Goal: Information Seeking & Learning: Learn about a topic

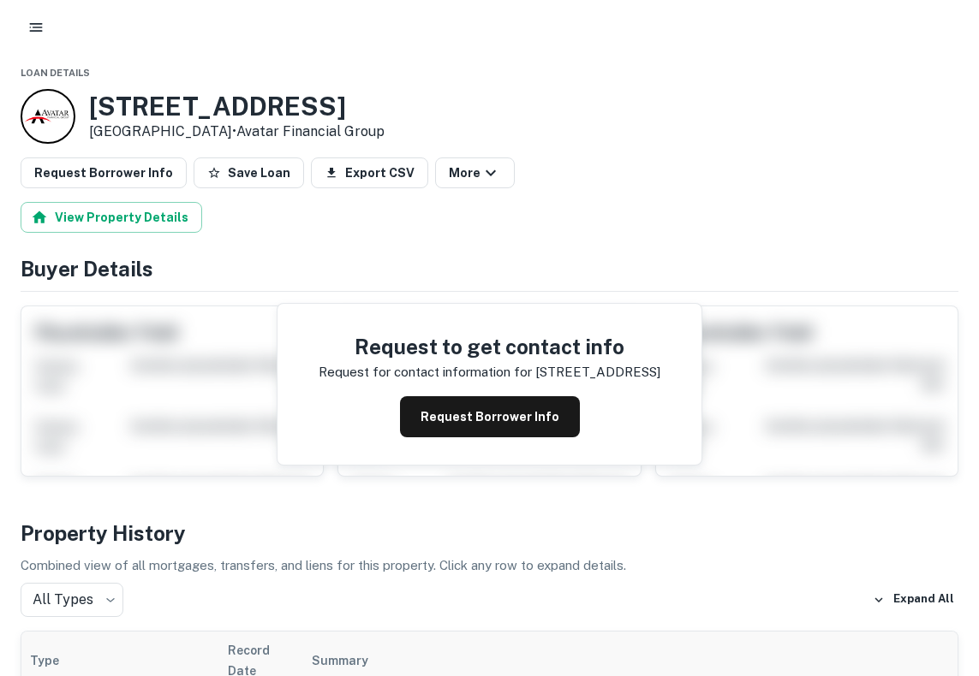
click at [33, 24] on icon "button" at bounding box center [35, 27] width 17 height 17
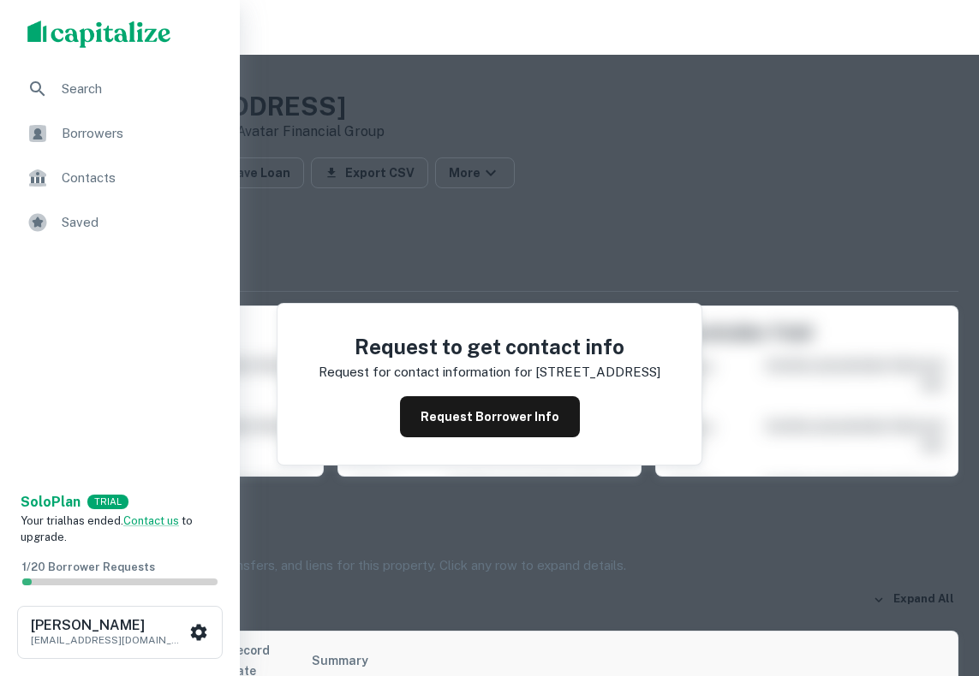
click at [273, 46] on div at bounding box center [489, 338] width 979 height 676
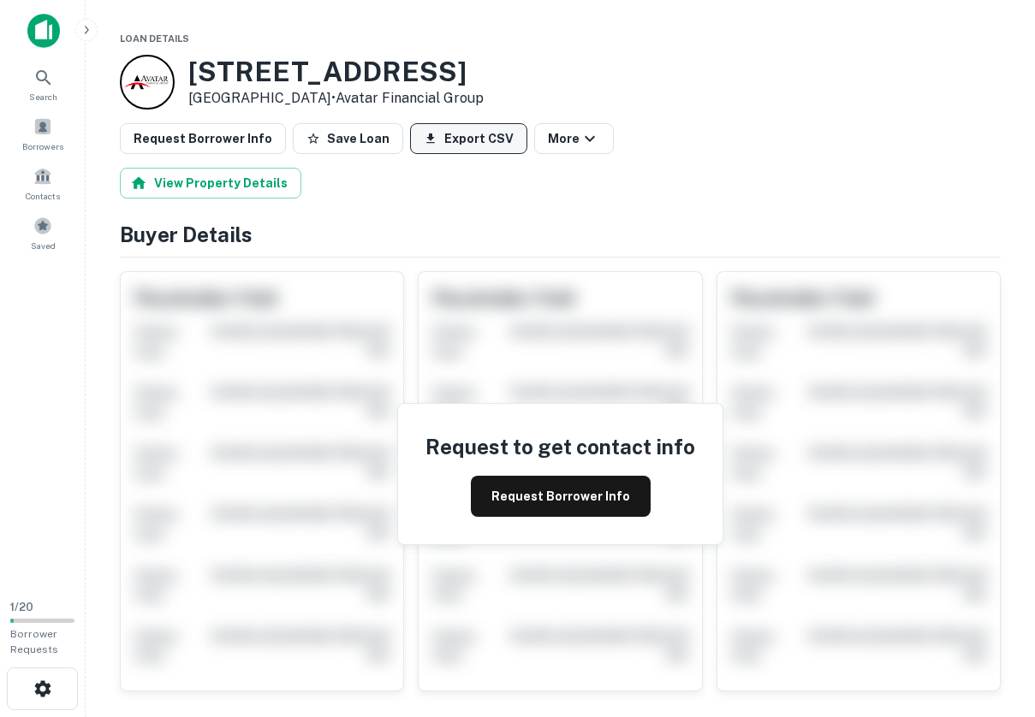
click at [479, 143] on button "Export CSV" at bounding box center [468, 138] width 117 height 31
click at [57, 78] on div "Search" at bounding box center [42, 84] width 75 height 46
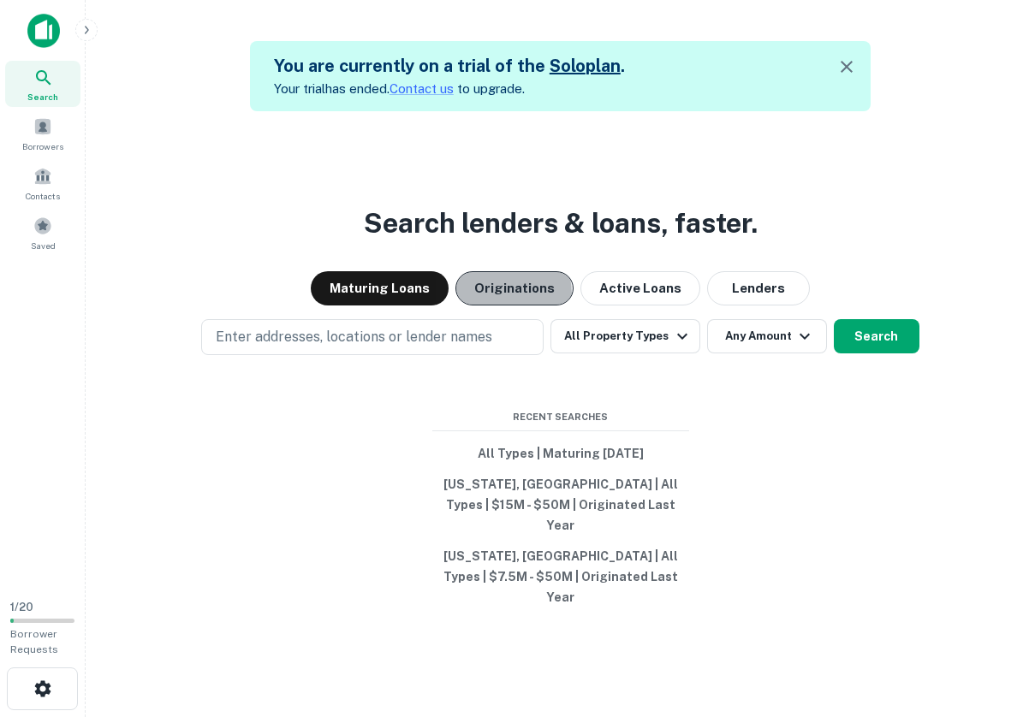
click at [485, 306] on button "Originations" at bounding box center [514, 288] width 118 height 34
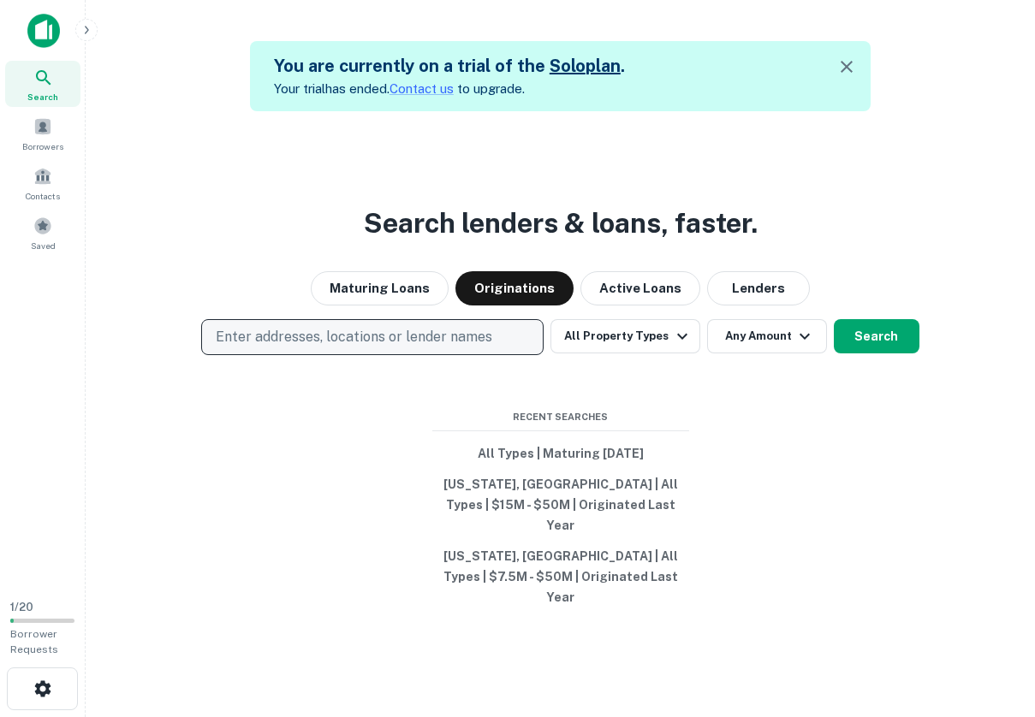
click at [477, 355] on button "Enter addresses, locations or lender names" at bounding box center [372, 337] width 342 height 36
type input "****"
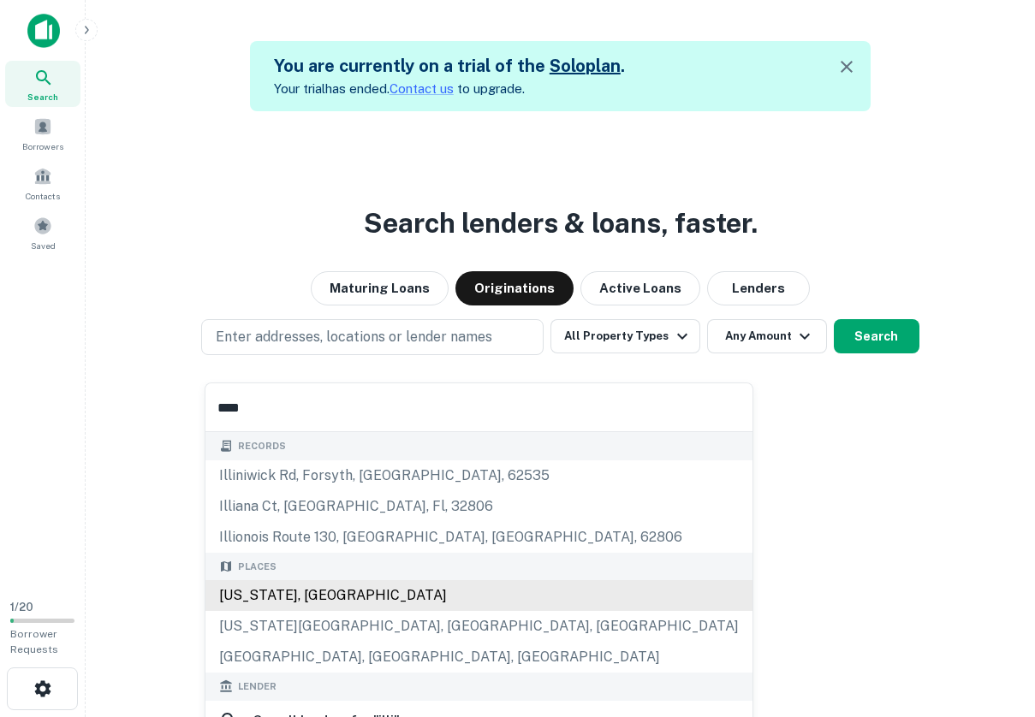
click at [449, 586] on div "Illinois, USA" at bounding box center [478, 595] width 547 height 31
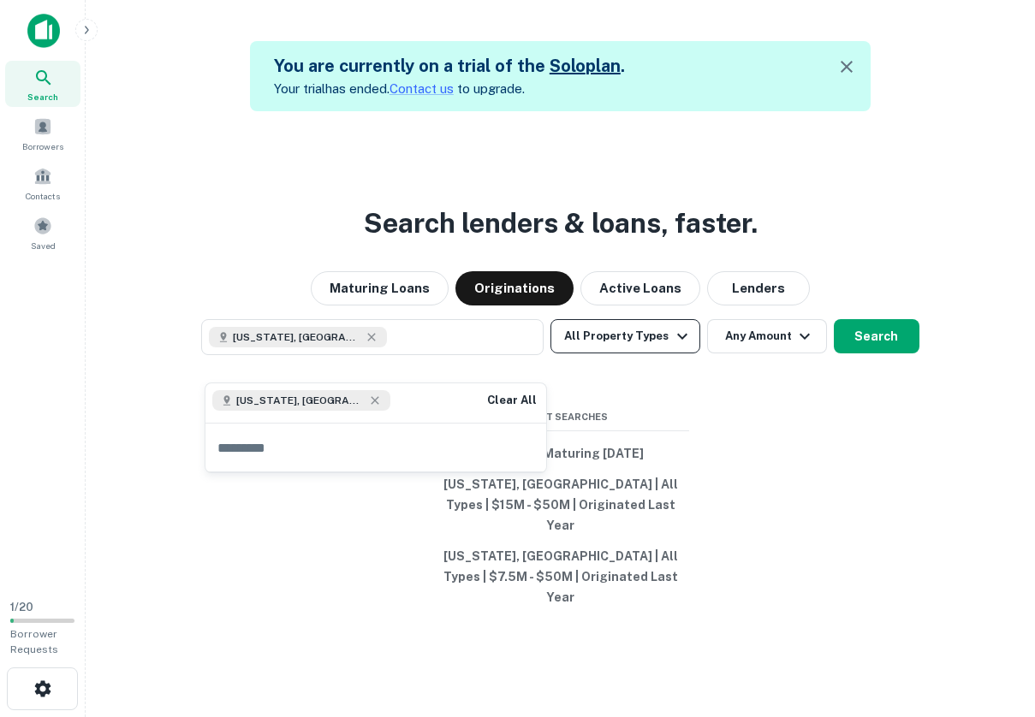
click at [610, 354] on button "All Property Types" at bounding box center [624, 336] width 149 height 34
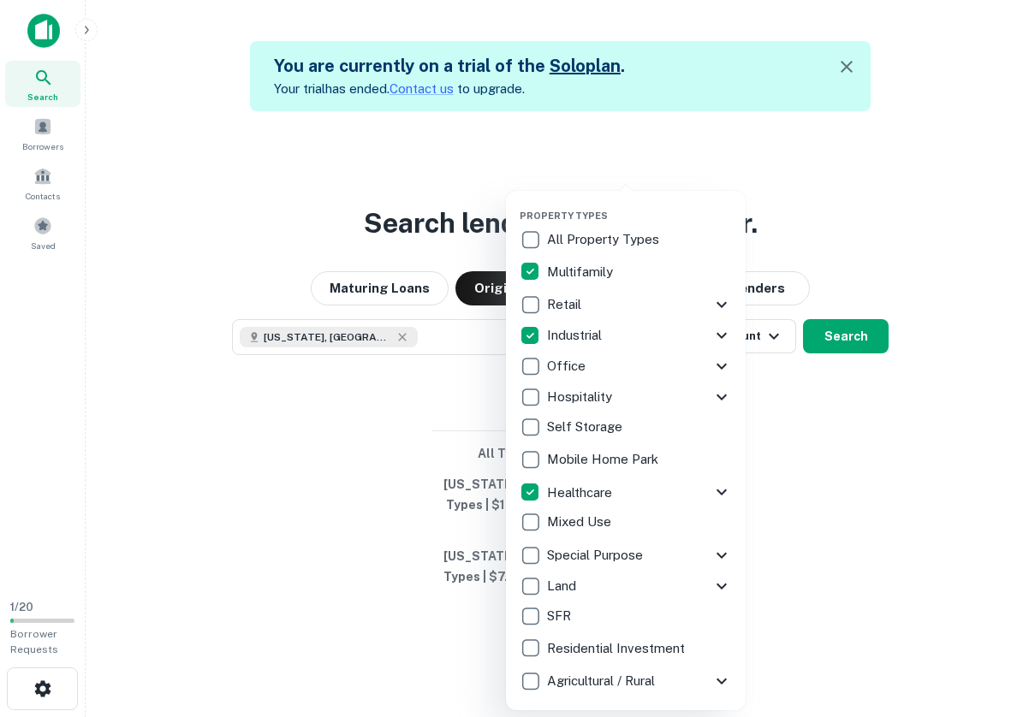
click at [712, 365] on icon at bounding box center [721, 366] width 21 height 21
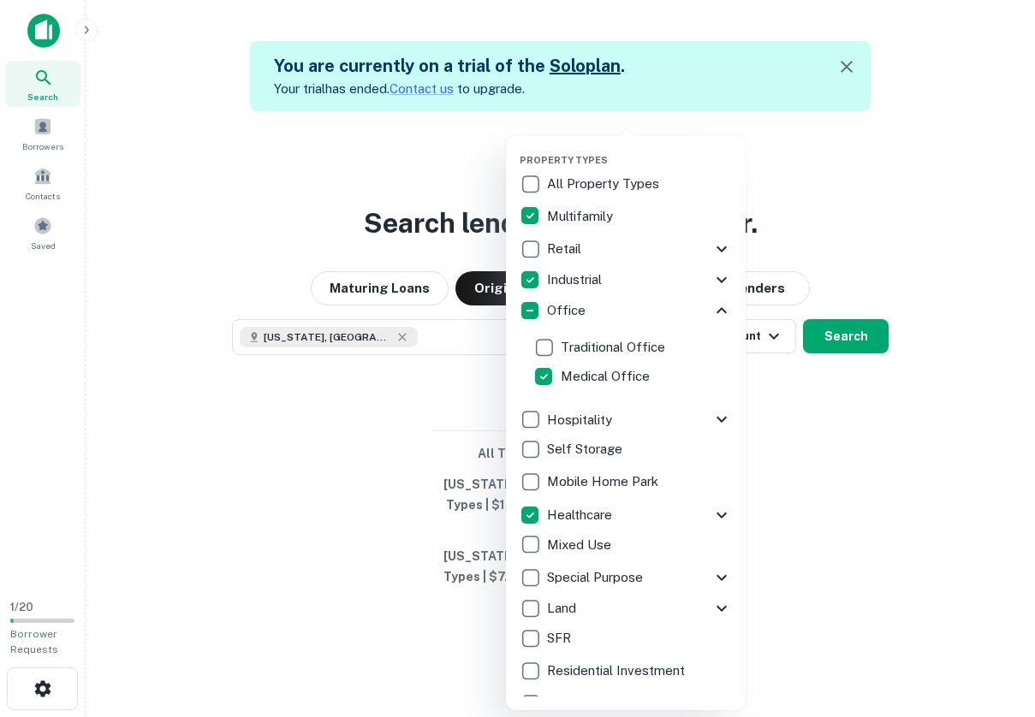
click at [718, 306] on icon at bounding box center [721, 310] width 21 height 21
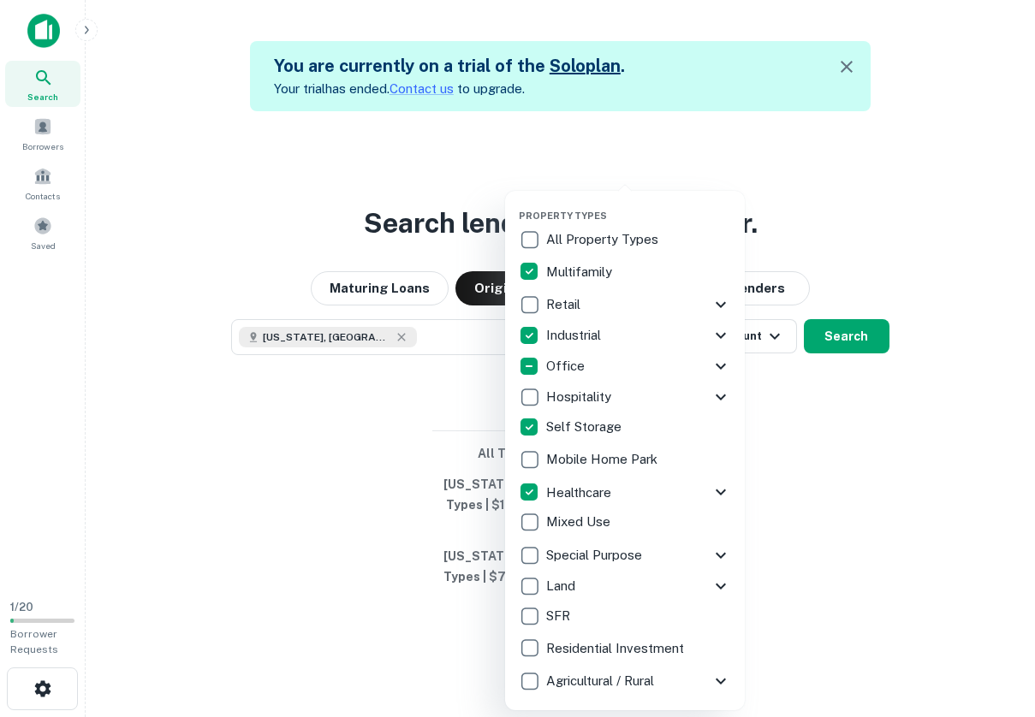
click at [803, 442] on div at bounding box center [517, 358] width 1035 height 717
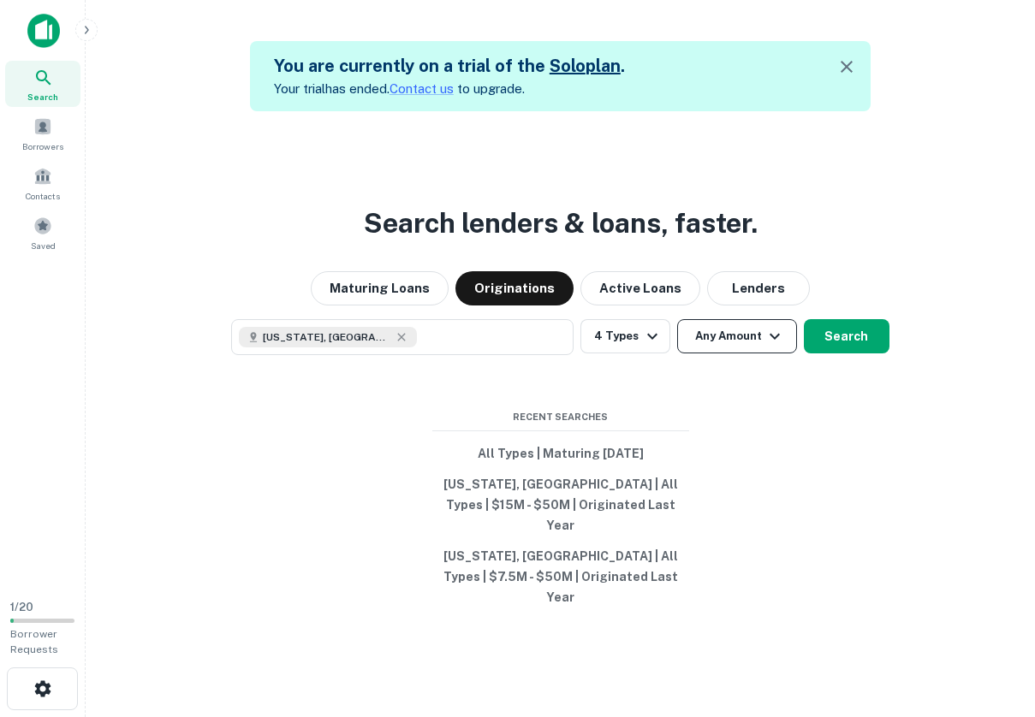
click at [710, 354] on button "Any Amount" at bounding box center [737, 336] width 120 height 34
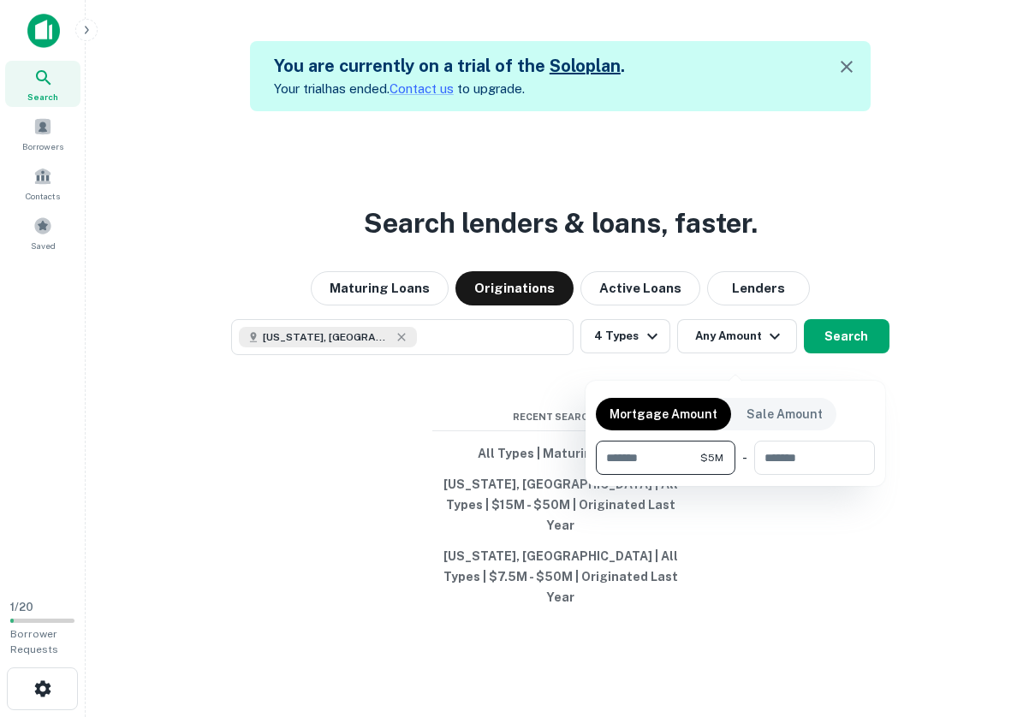
type input "*******"
click at [857, 505] on div at bounding box center [517, 358] width 1035 height 717
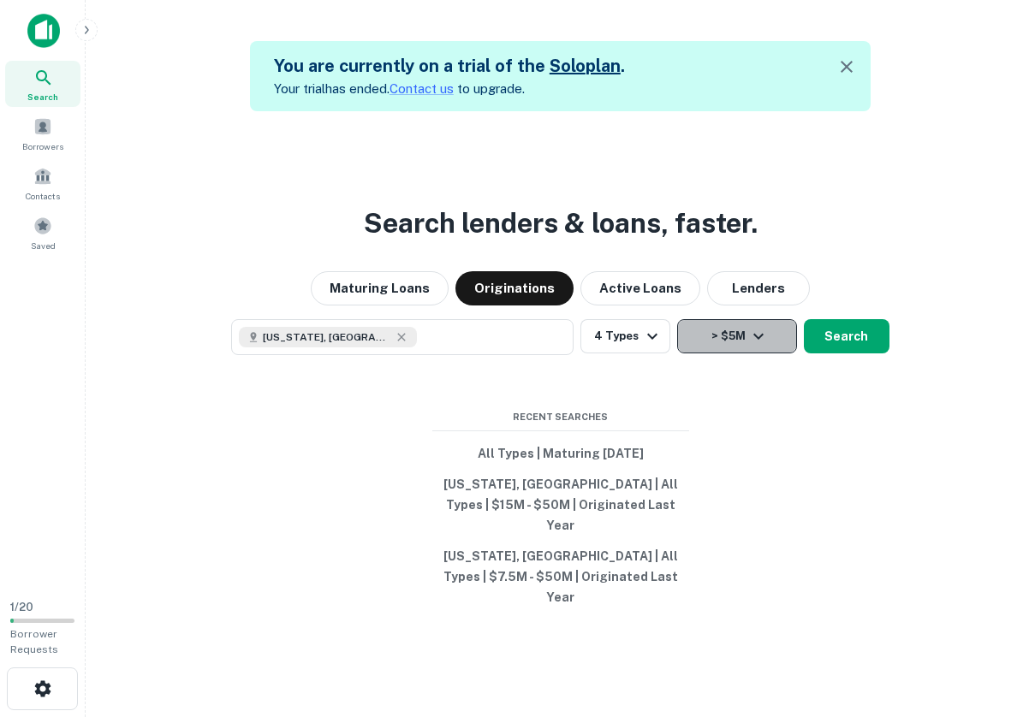
click at [763, 347] on icon "button" at bounding box center [758, 336] width 21 height 21
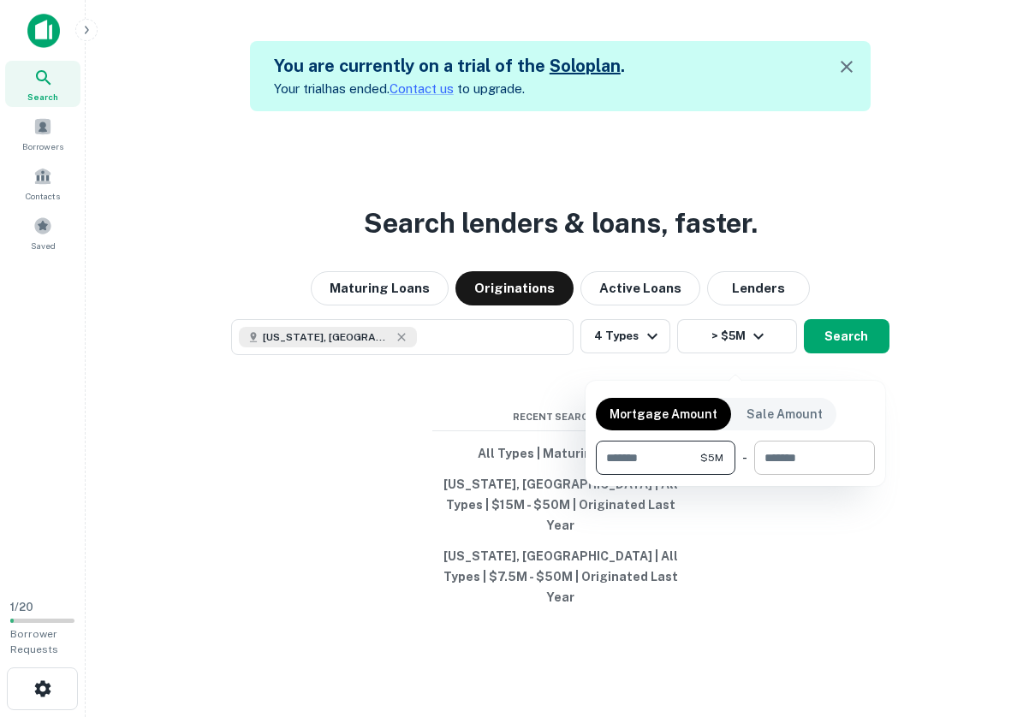
click at [789, 450] on input "number" at bounding box center [808, 458] width 109 height 34
type input "********"
click at [821, 519] on div at bounding box center [517, 358] width 1035 height 717
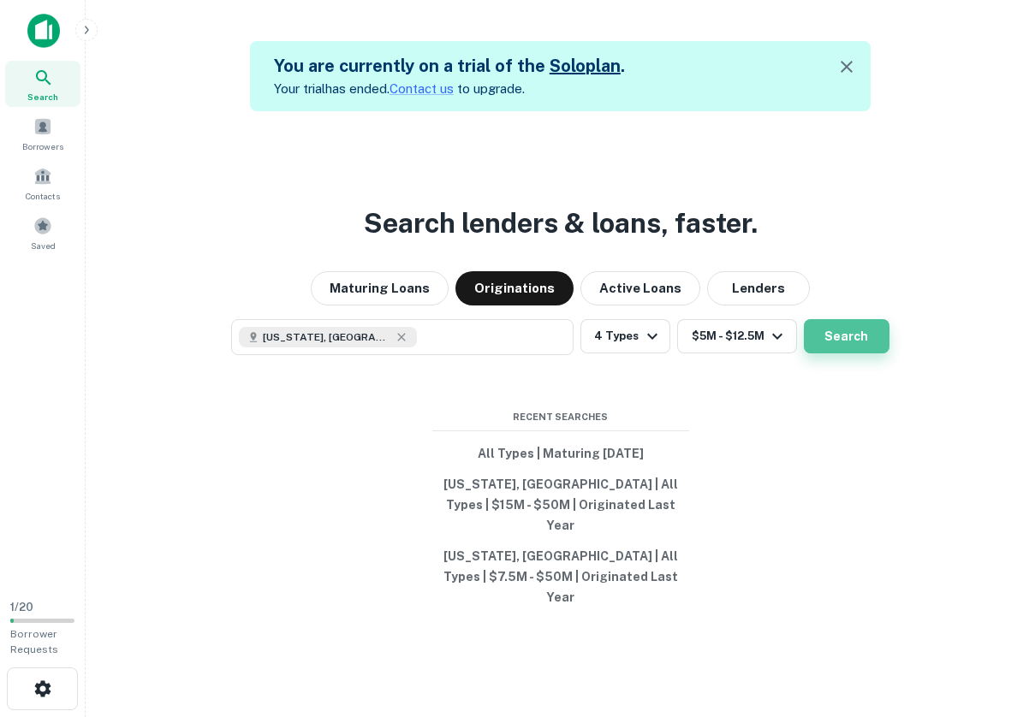
click at [845, 354] on button "Search" at bounding box center [847, 336] width 86 height 34
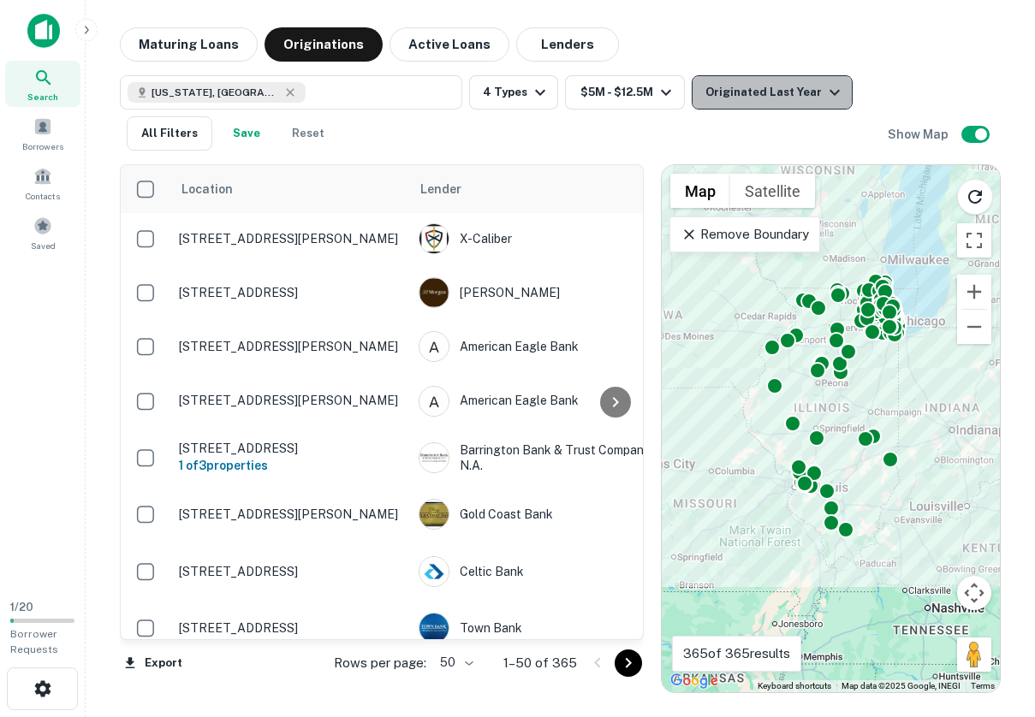
click at [824, 92] on icon "button" at bounding box center [834, 92] width 21 height 21
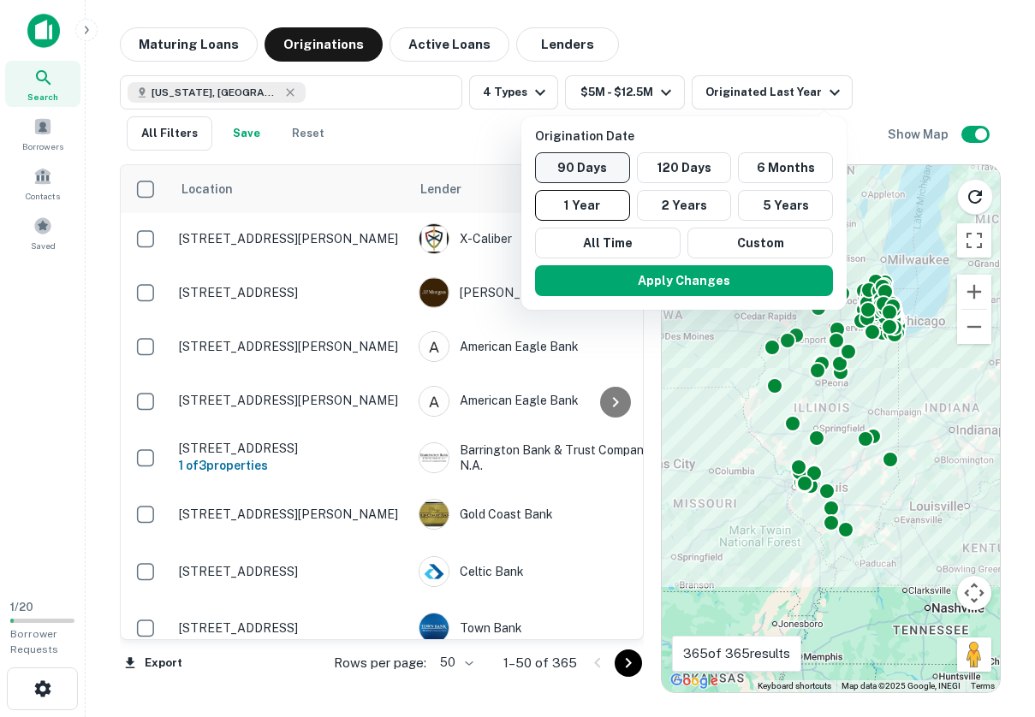
click at [608, 165] on button "90 Days" at bounding box center [582, 167] width 95 height 31
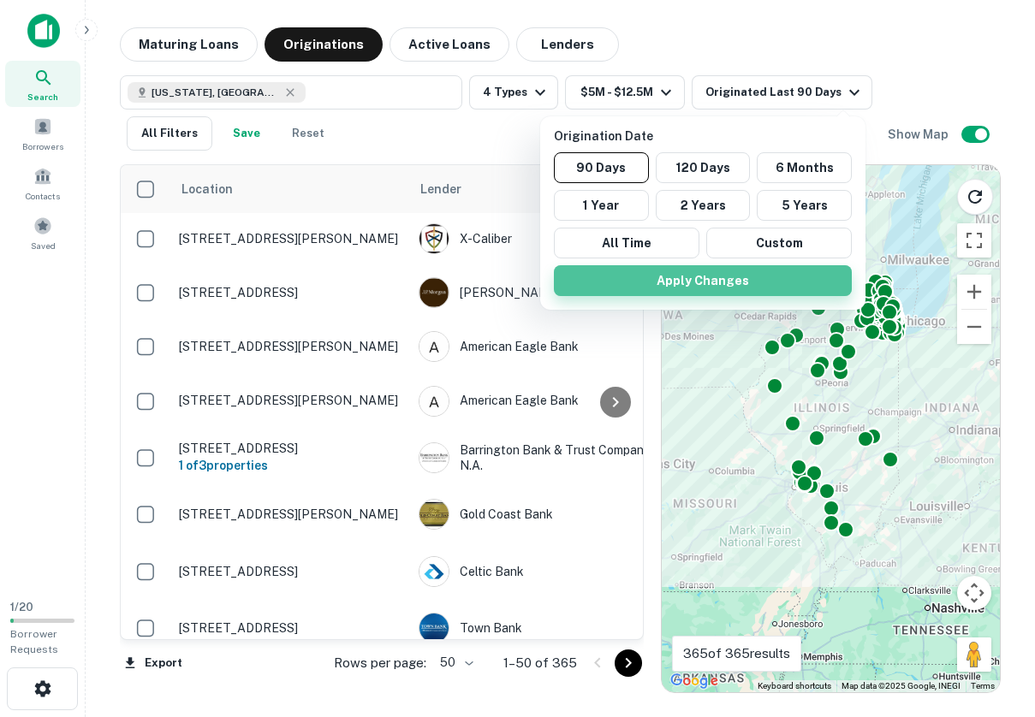
click at [710, 285] on button "Apply Changes" at bounding box center [703, 280] width 298 height 31
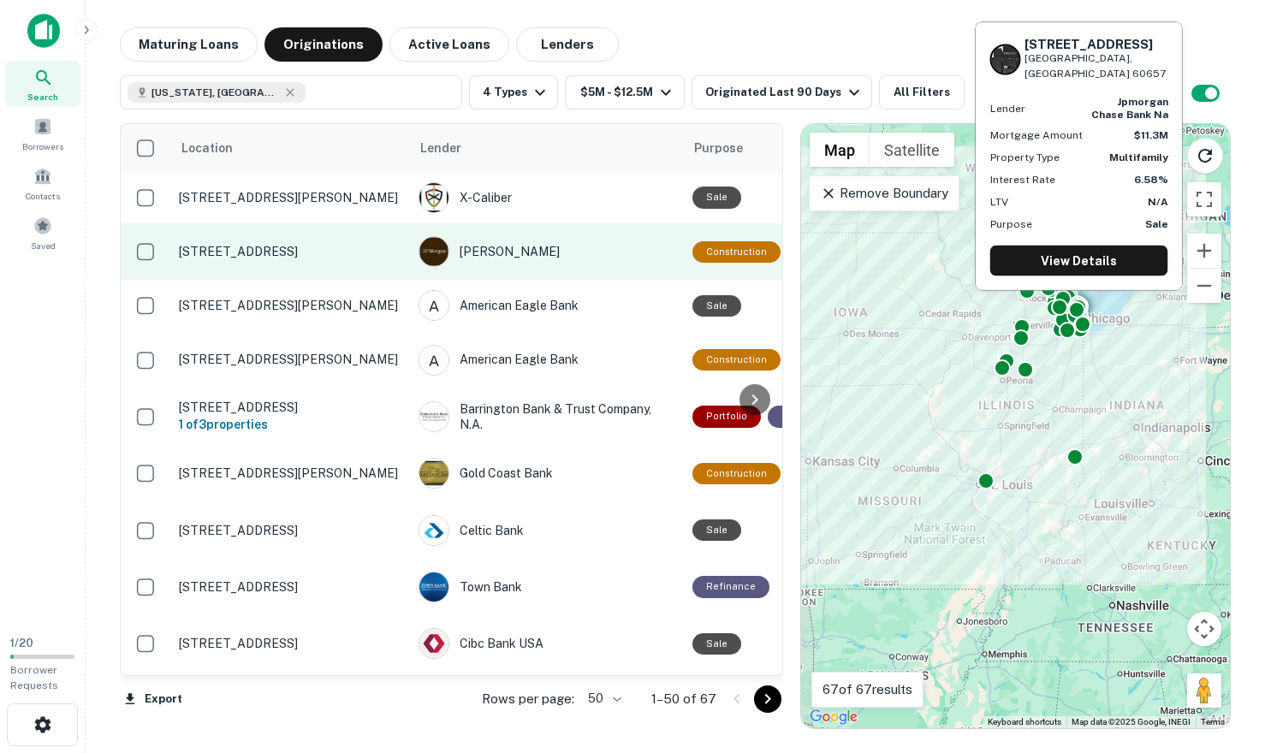
click at [357, 255] on p "452 W Oakdale Ave Chicago, IL 60657" at bounding box center [290, 251] width 223 height 15
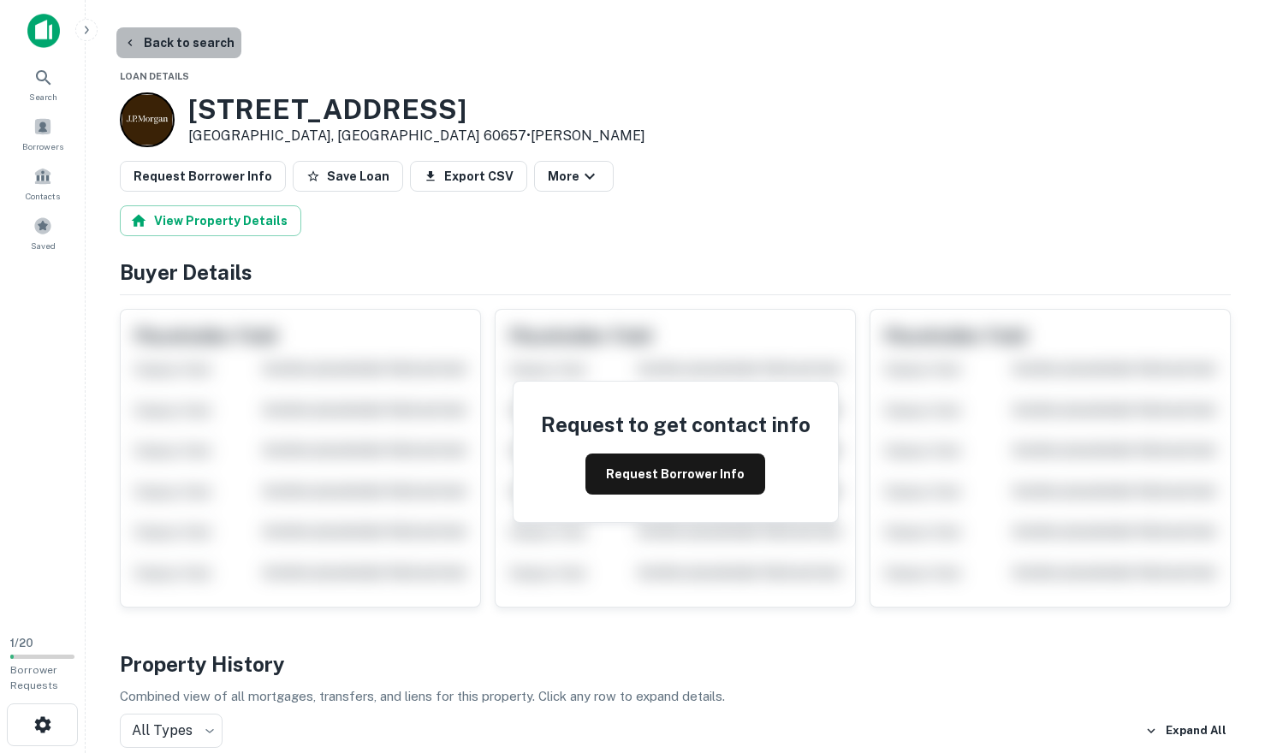
click at [201, 51] on button "Back to search" at bounding box center [178, 42] width 125 height 31
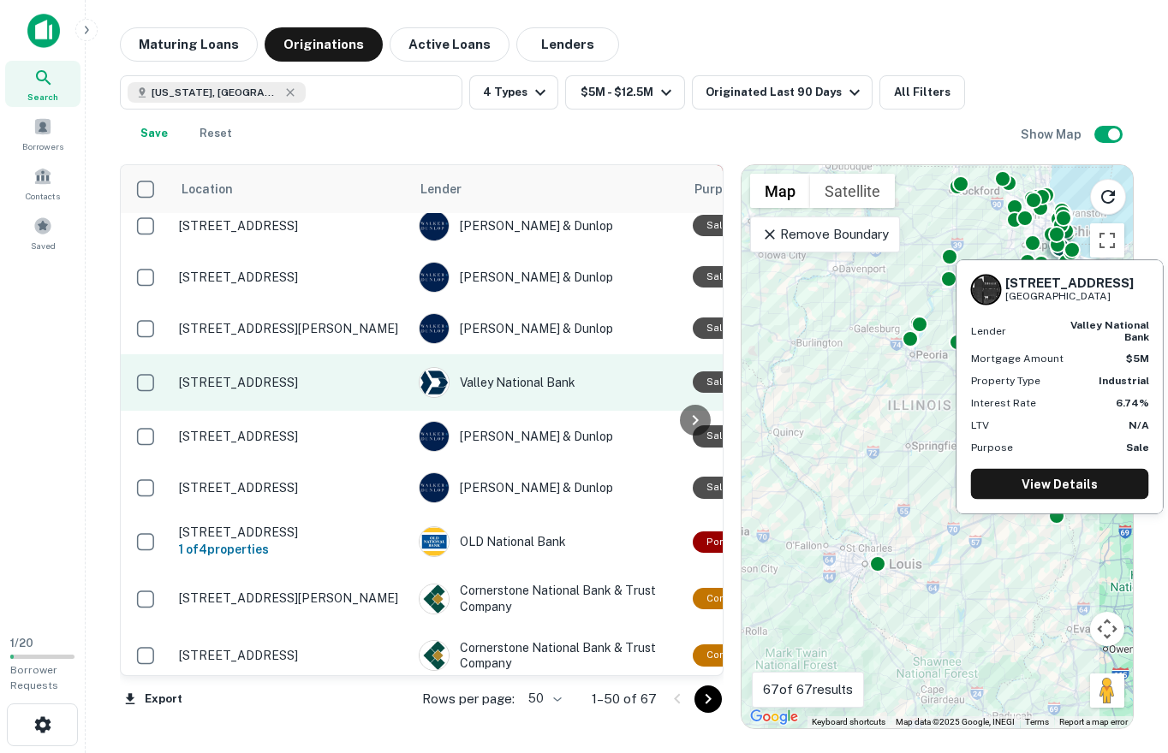
scroll to position [1633, 0]
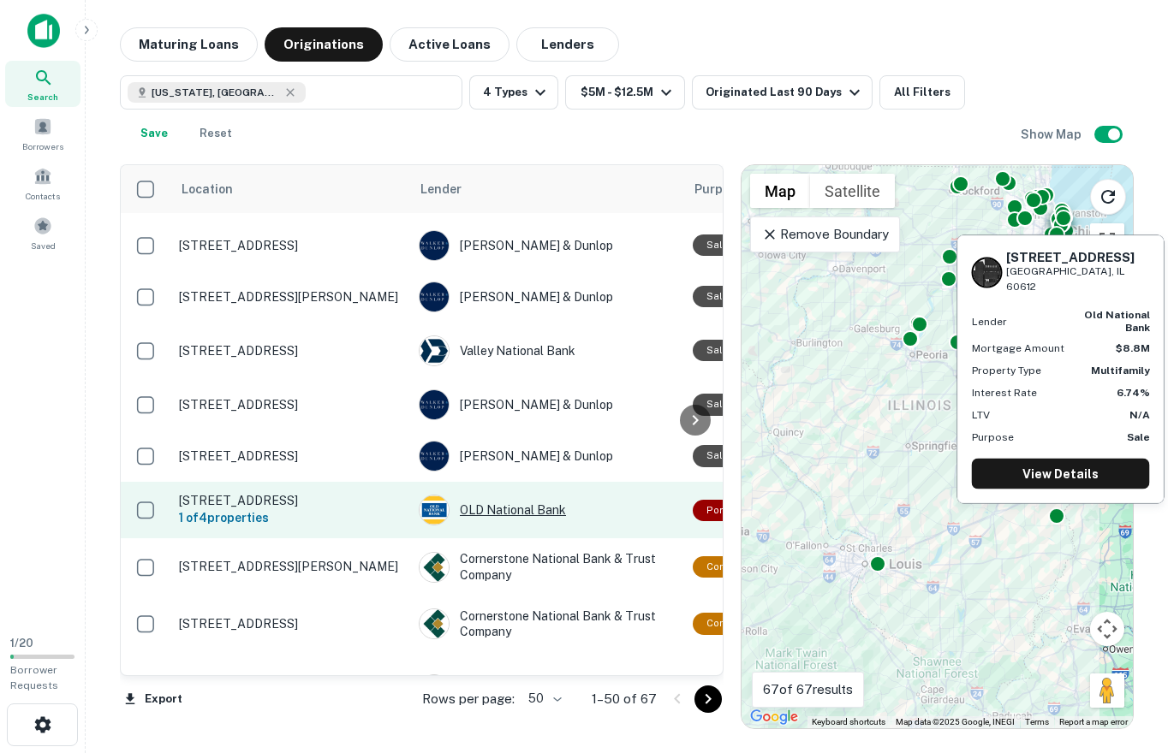
click at [611, 495] on div "OLD National Bank" at bounding box center [547, 510] width 257 height 31
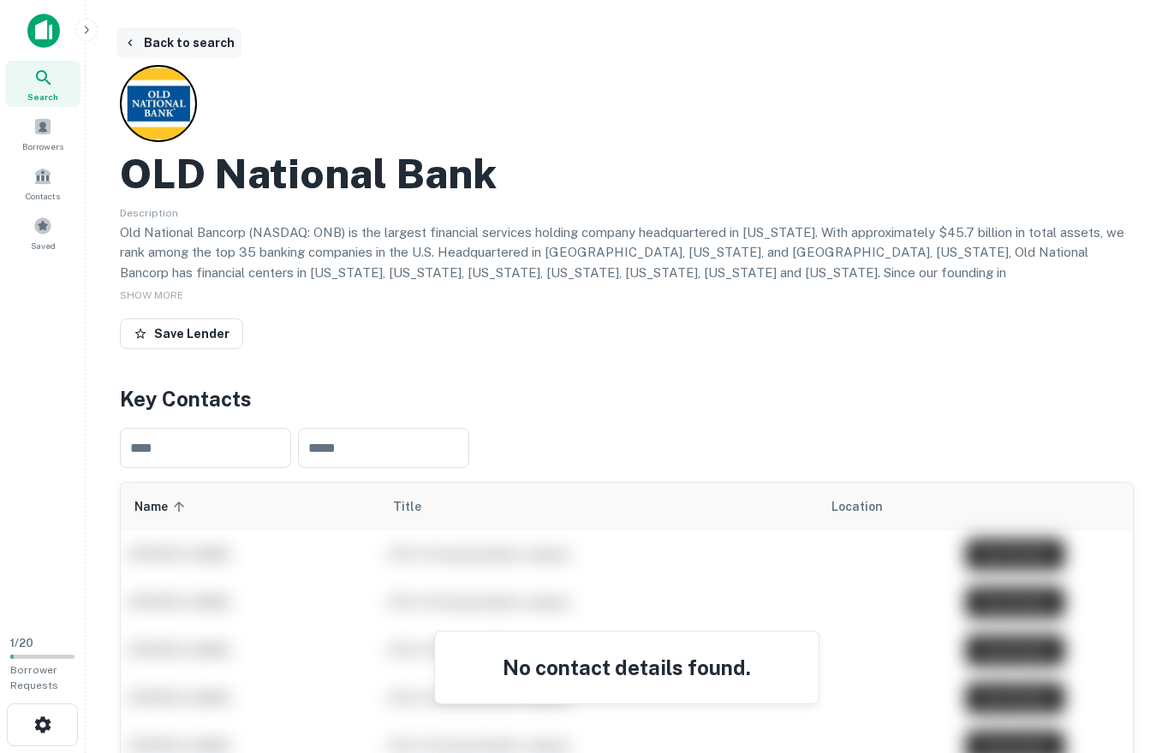
click at [164, 45] on button "Back to search" at bounding box center [178, 42] width 125 height 31
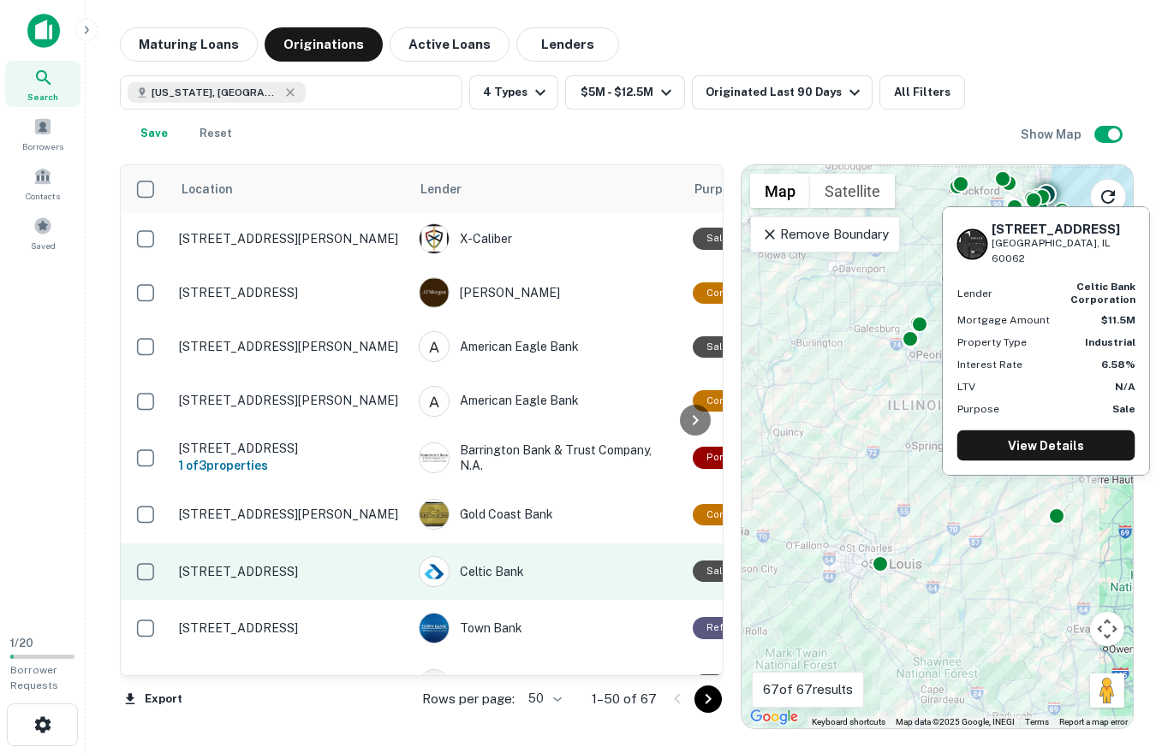
click at [226, 564] on p "3455 Commercial Ave Northbrook, IL 60062" at bounding box center [290, 571] width 223 height 15
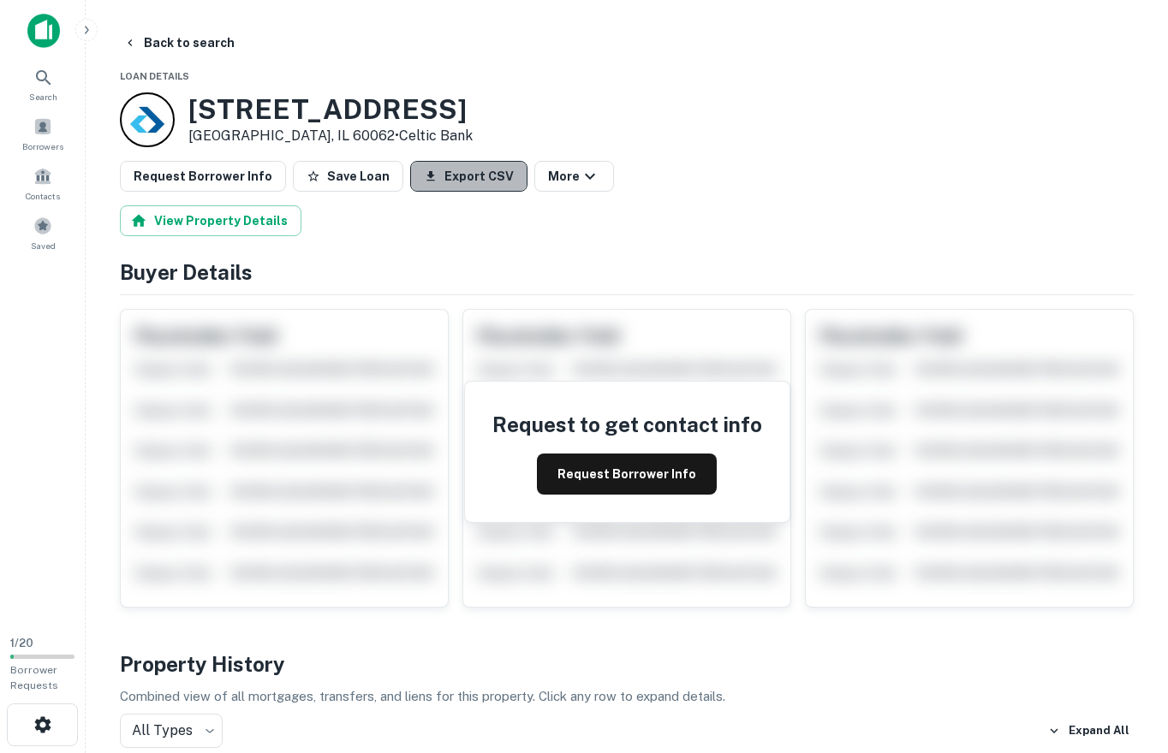
click at [486, 177] on button "Export CSV" at bounding box center [468, 176] width 117 height 31
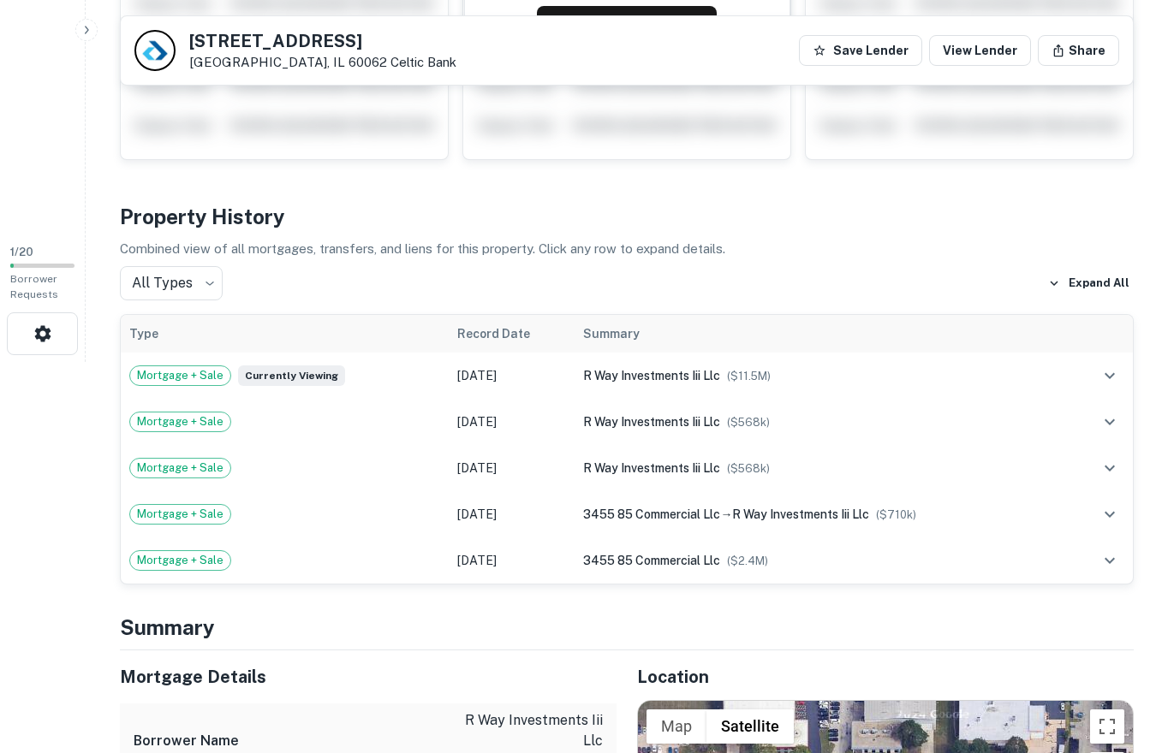
scroll to position [347, 0]
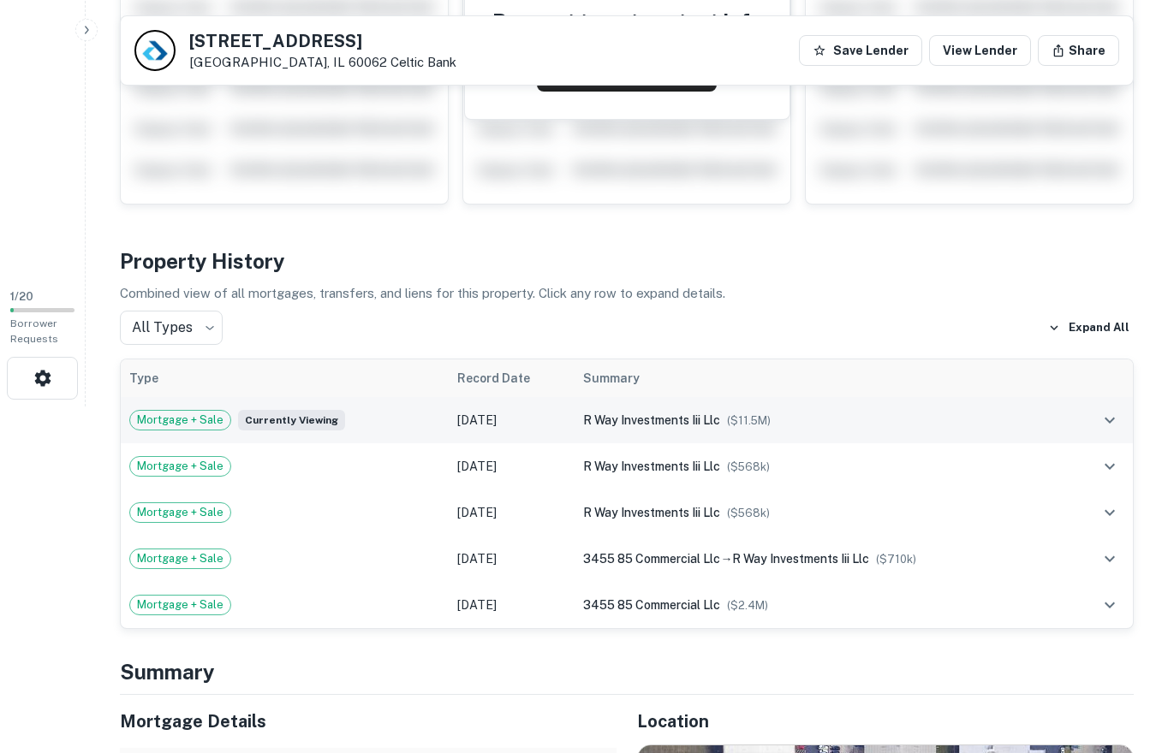
click at [357, 419] on div "Mortgage + Sale Currently viewing" at bounding box center [284, 420] width 311 height 21
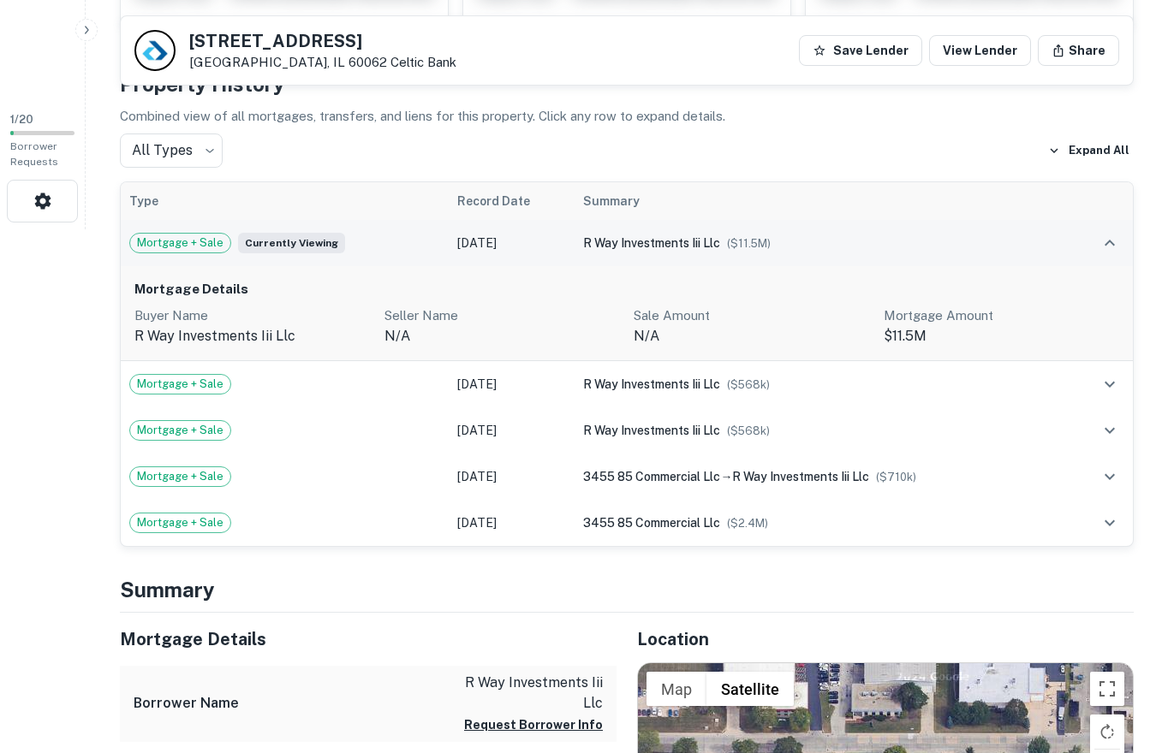
scroll to position [521, 0]
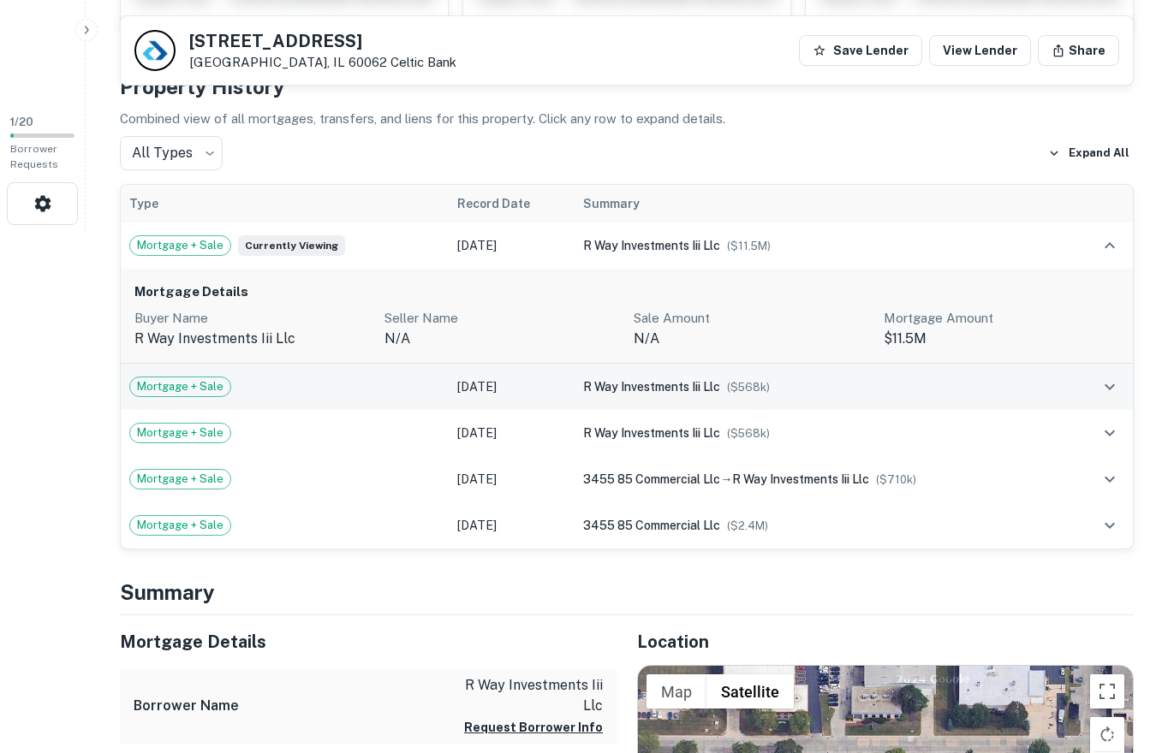
click at [475, 383] on td "Feb 03, 2021" at bounding box center [512, 387] width 127 height 46
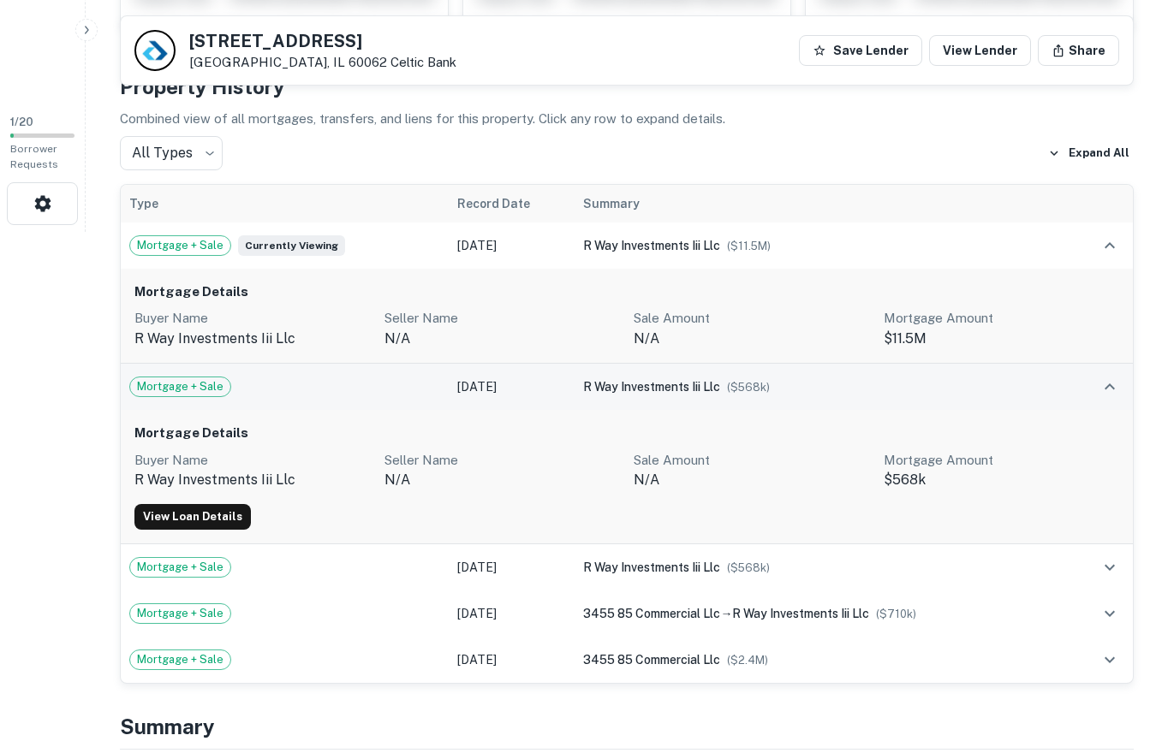
click at [507, 383] on td "Feb 03, 2021" at bounding box center [512, 387] width 127 height 46
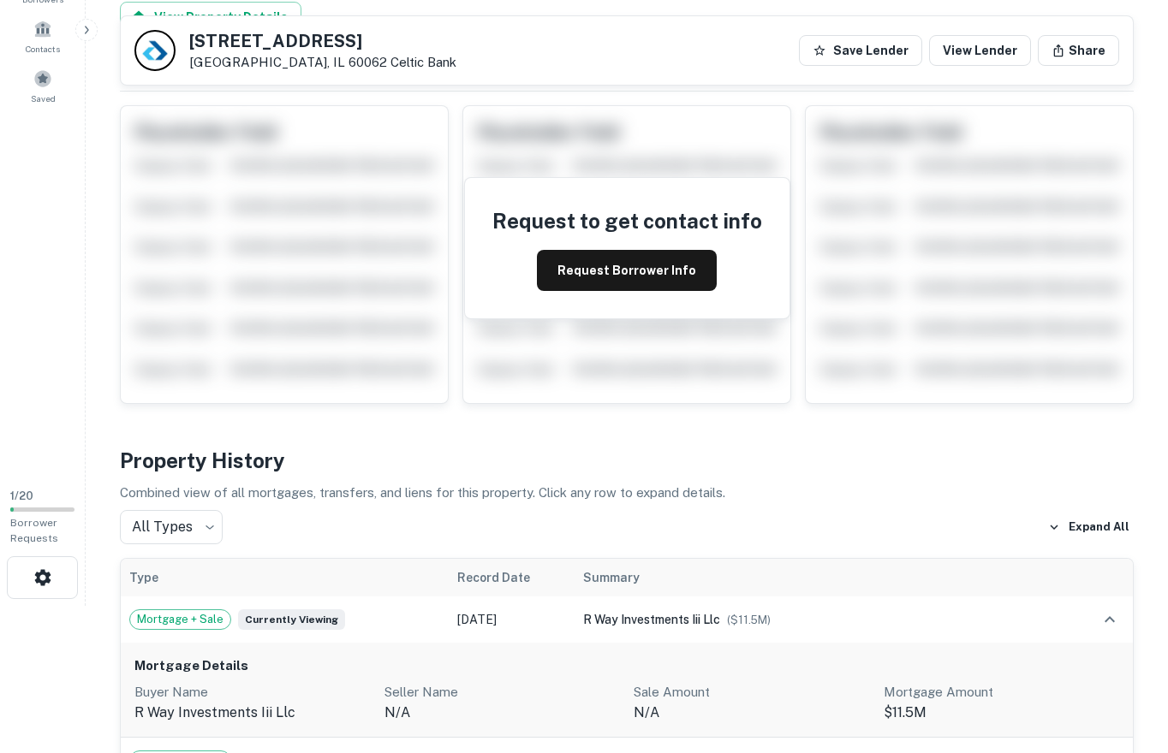
scroll to position [0, 0]
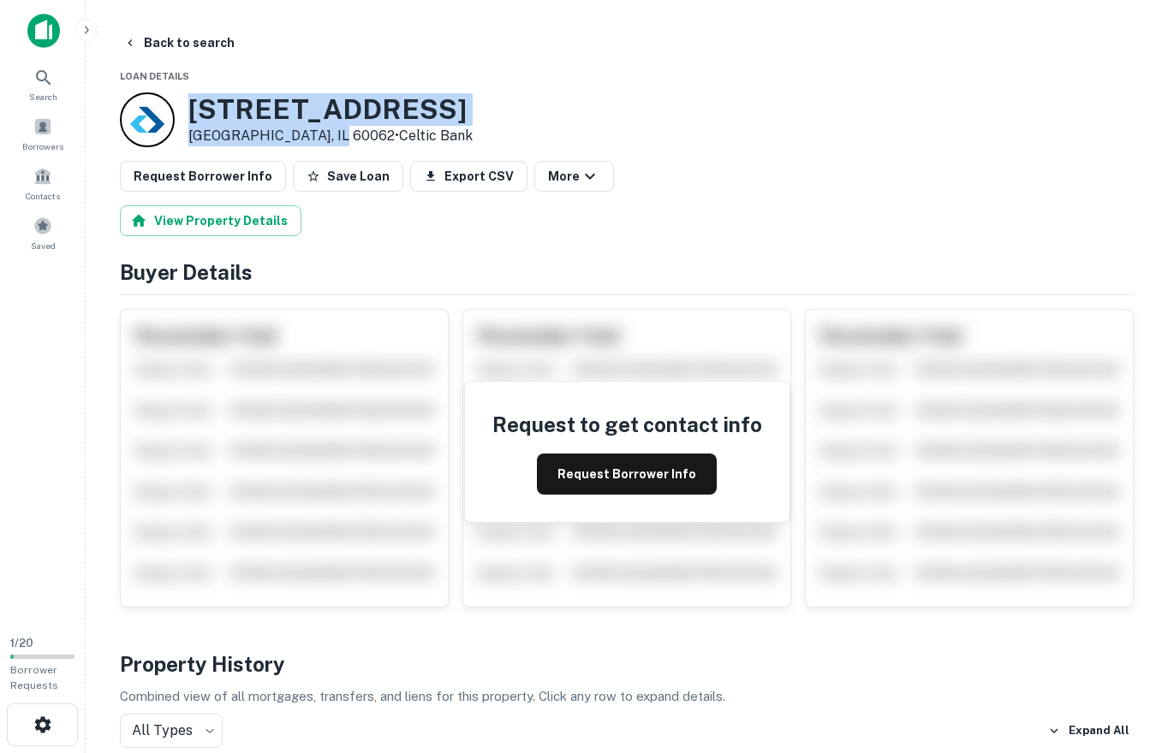
drag, startPoint x: 187, startPoint y: 101, endPoint x: 329, endPoint y: 130, distance: 145.1
click at [329, 130] on div "3455 Commercial Ave Northbrook, IL 60062 • Celtic Bank" at bounding box center [296, 119] width 353 height 55
drag, startPoint x: 329, startPoint y: 130, endPoint x: 185, endPoint y: 104, distance: 146.3
click at [185, 104] on div "3455 Commercial Ave Northbrook, IL 60062 • Celtic Bank" at bounding box center [296, 119] width 353 height 55
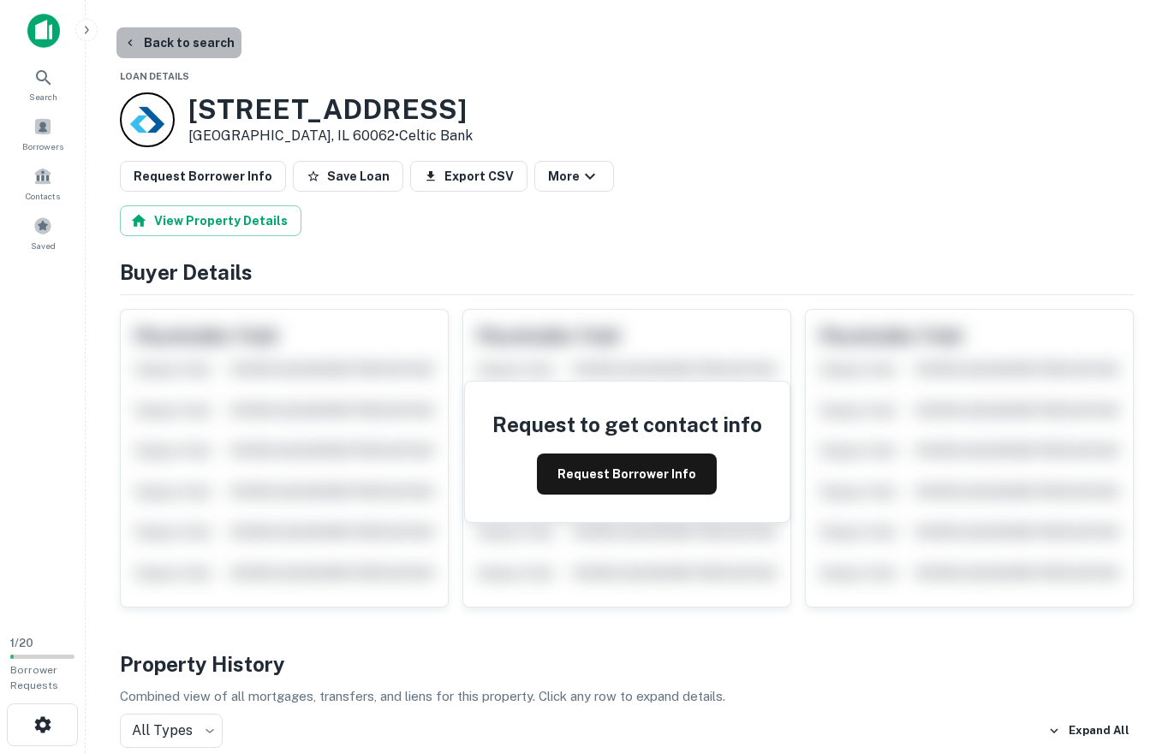
click at [202, 40] on button "Back to search" at bounding box center [178, 42] width 125 height 31
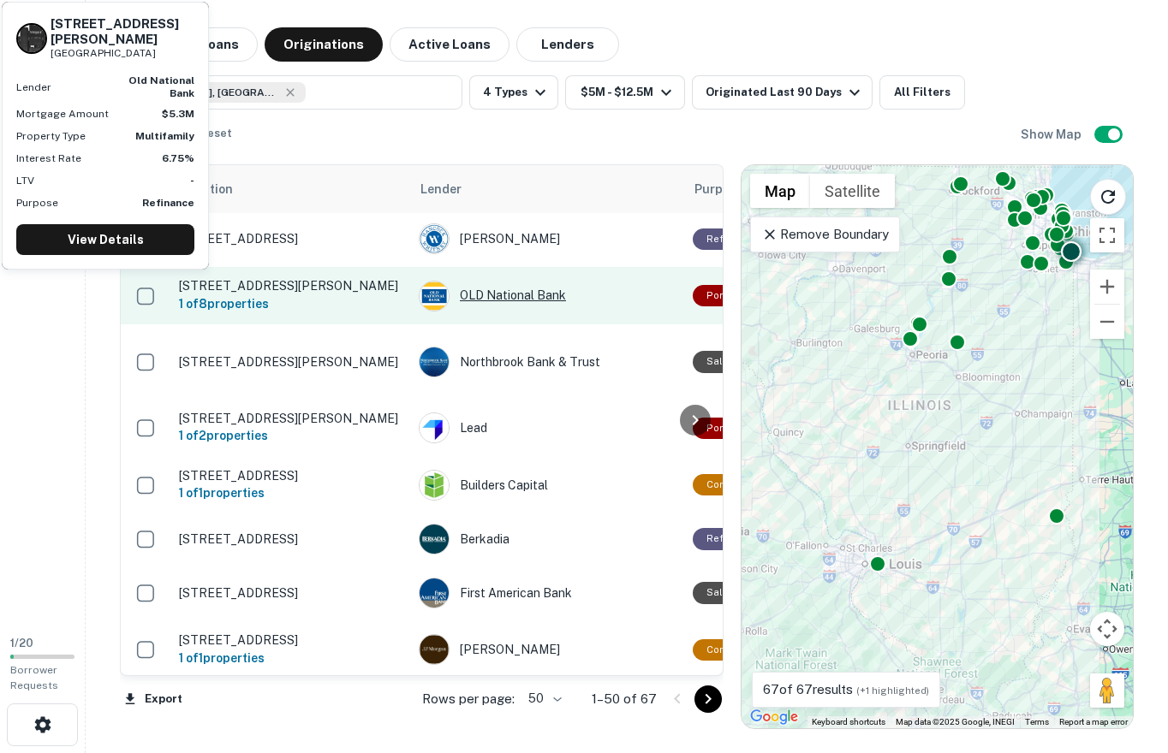
scroll to position [2412, 0]
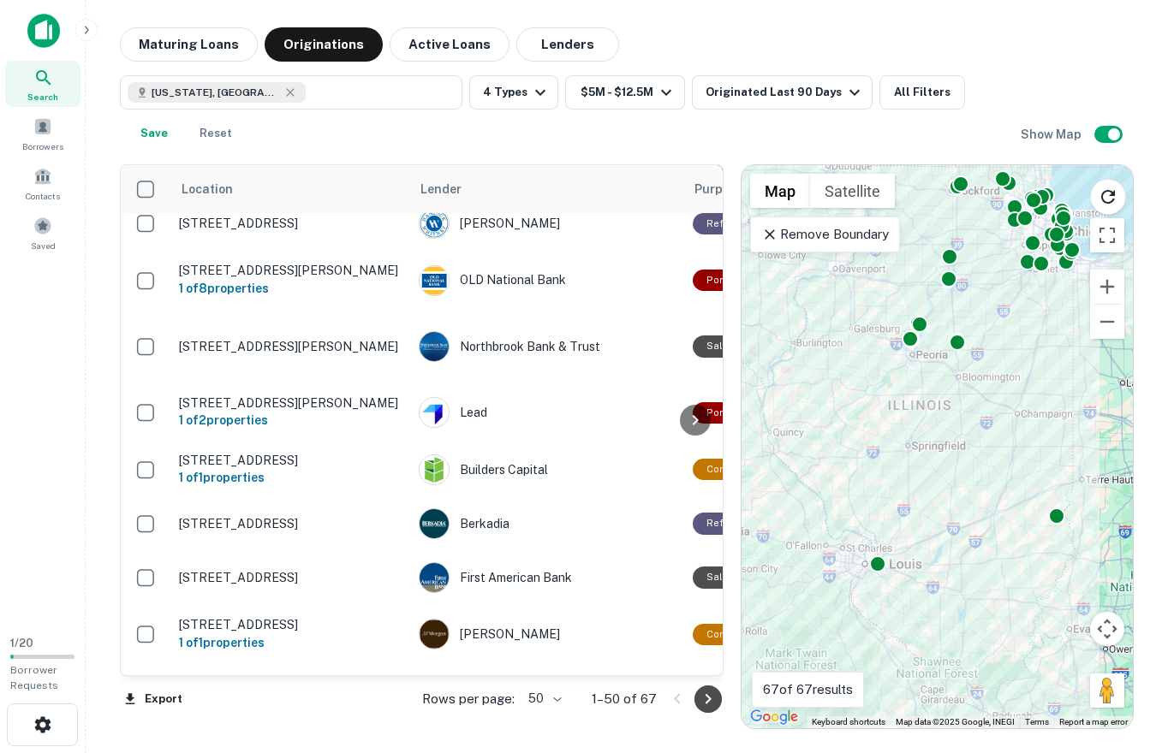
click at [699, 692] on icon "Go to next page" at bounding box center [708, 699] width 21 height 21
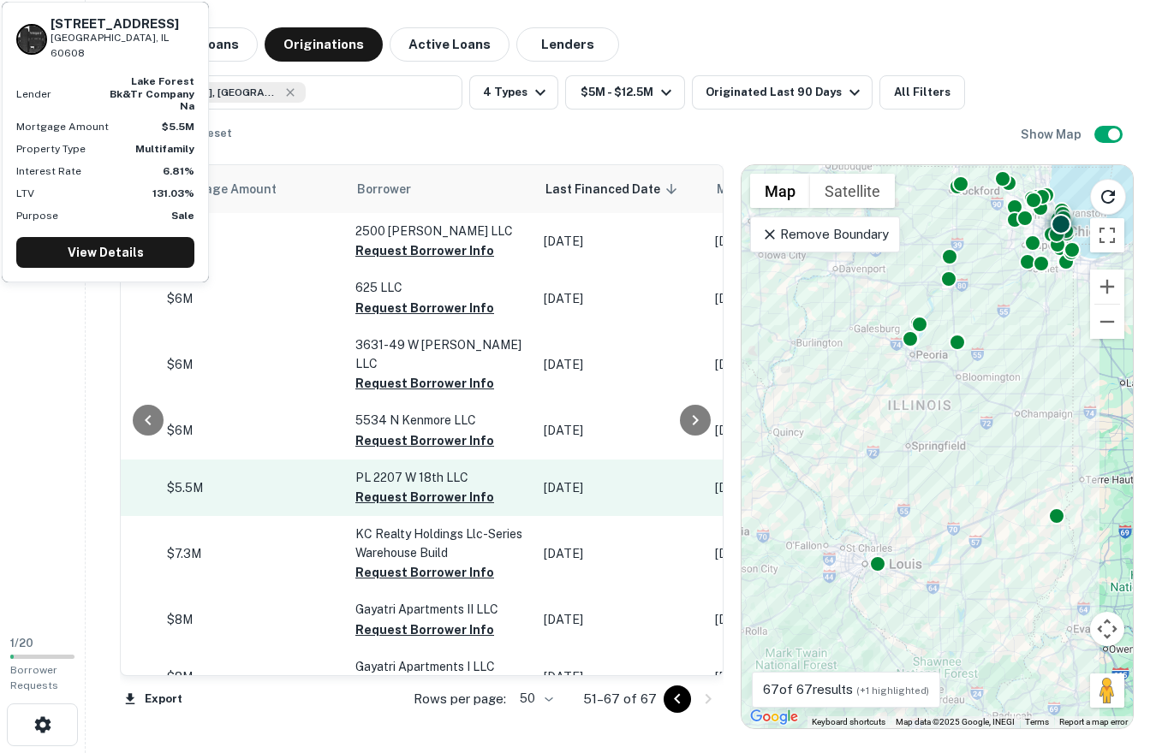
scroll to position [0, 919]
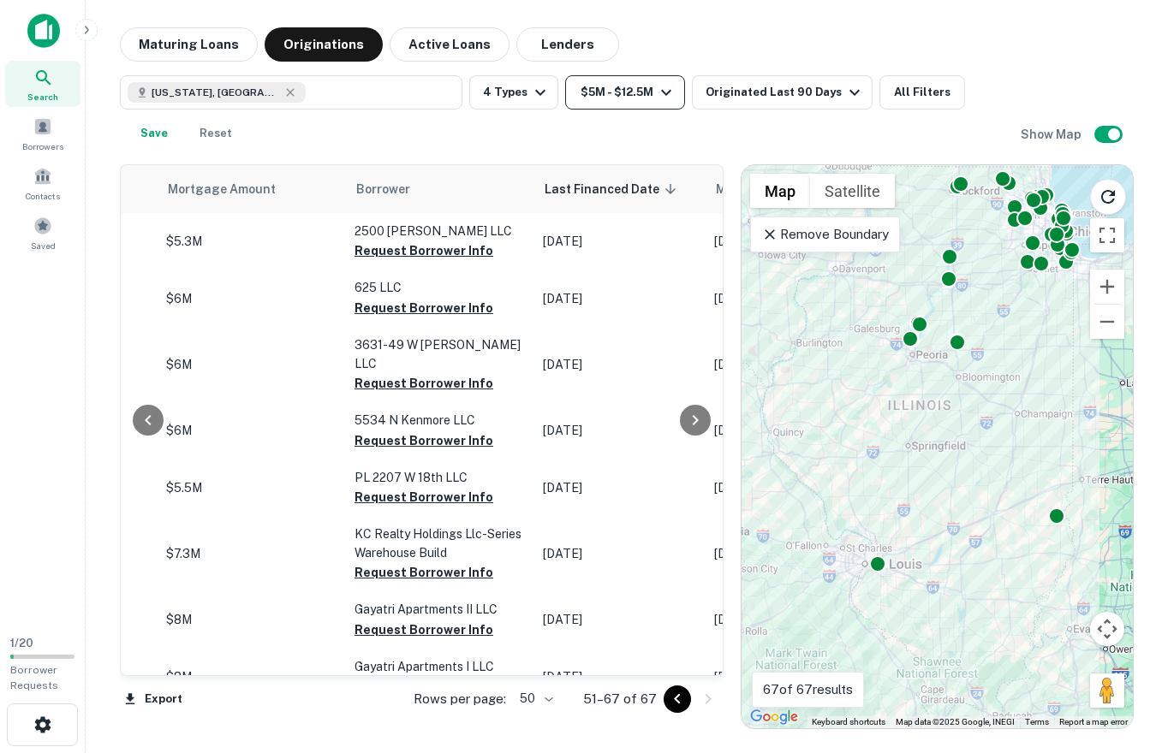
click at [633, 108] on button "$5M - $12.5M" at bounding box center [625, 92] width 120 height 34
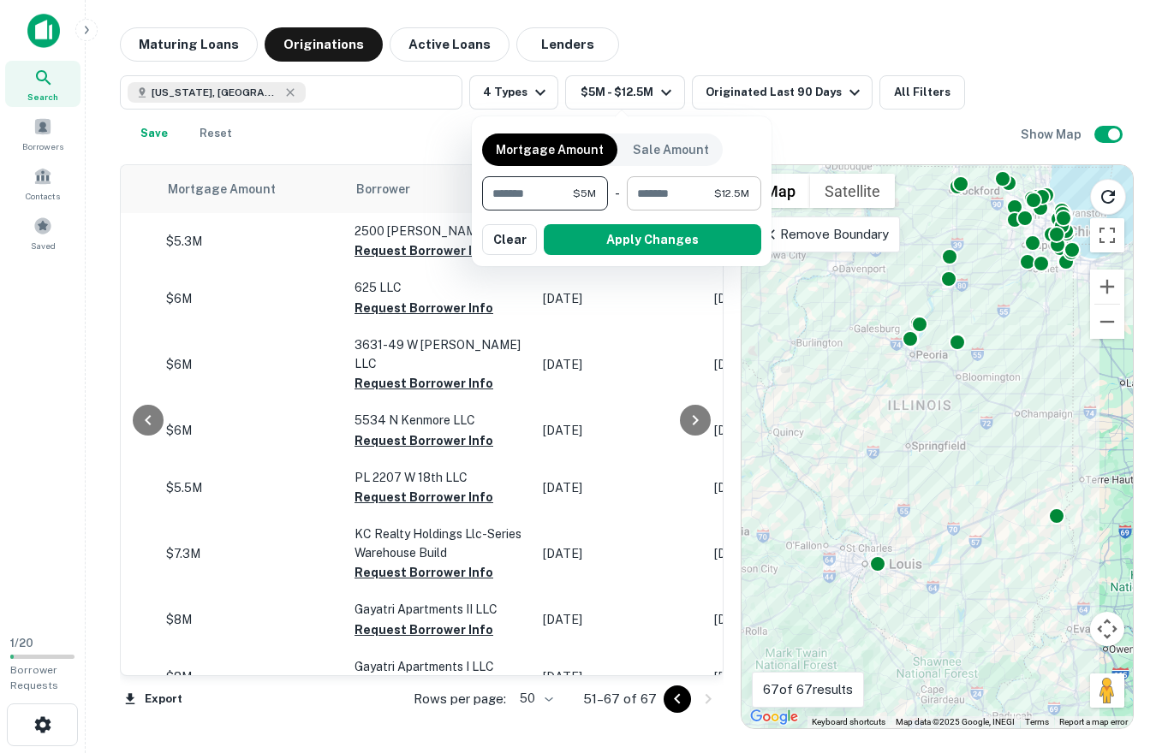
click at [670, 184] on input "********" at bounding box center [670, 193] width 87 height 34
type input "********"
click at [687, 253] on button "Apply Changes" at bounding box center [652, 239] width 217 height 31
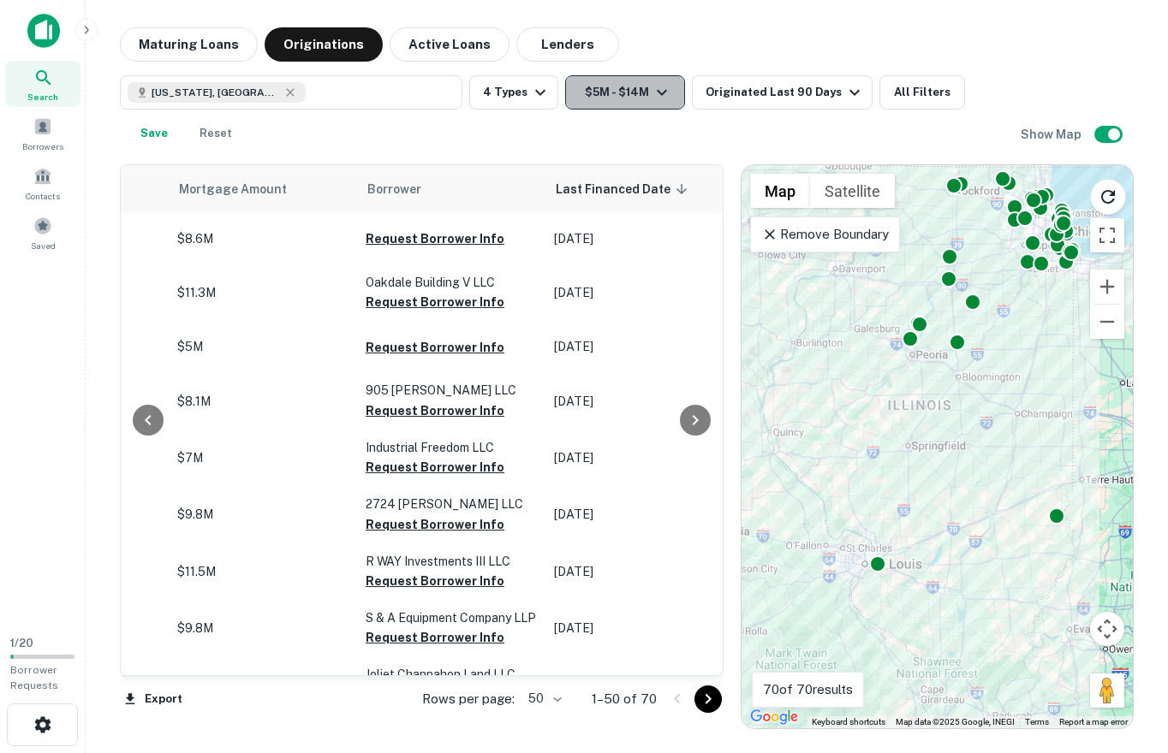
click at [651, 82] on icon "button" at bounding box center [661, 92] width 21 height 21
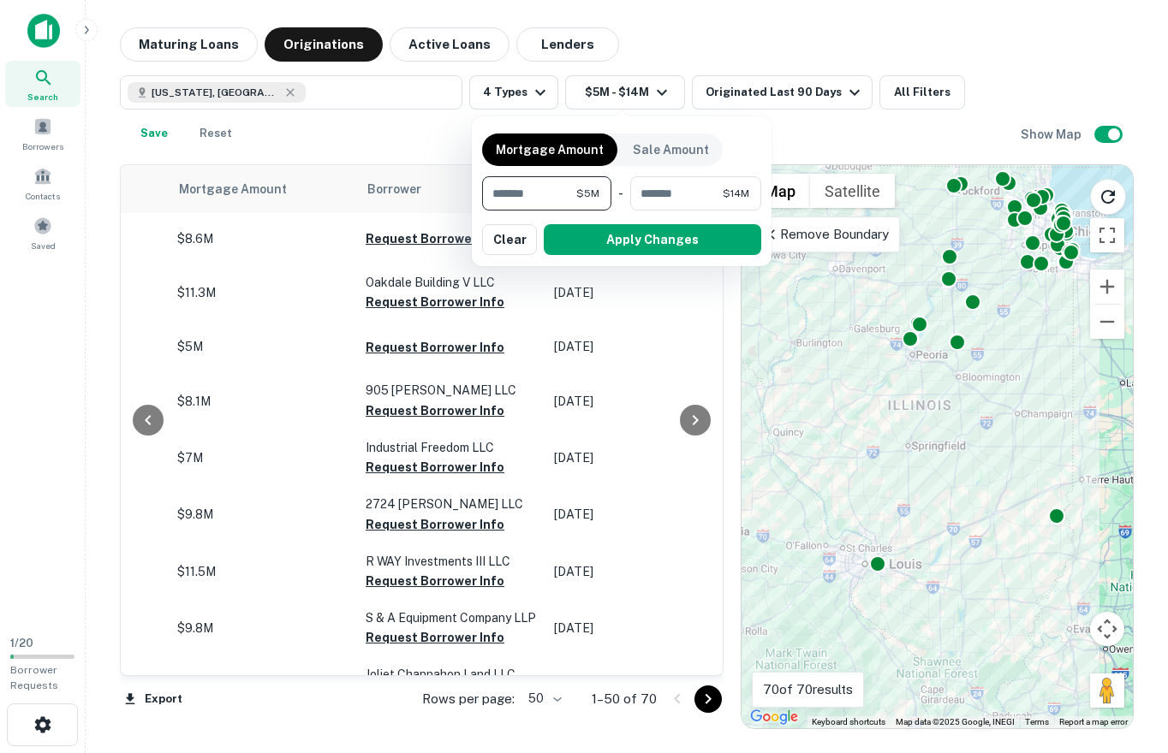
click at [543, 181] on input "*******" at bounding box center [529, 193] width 94 height 34
type input "*"
type input "*******"
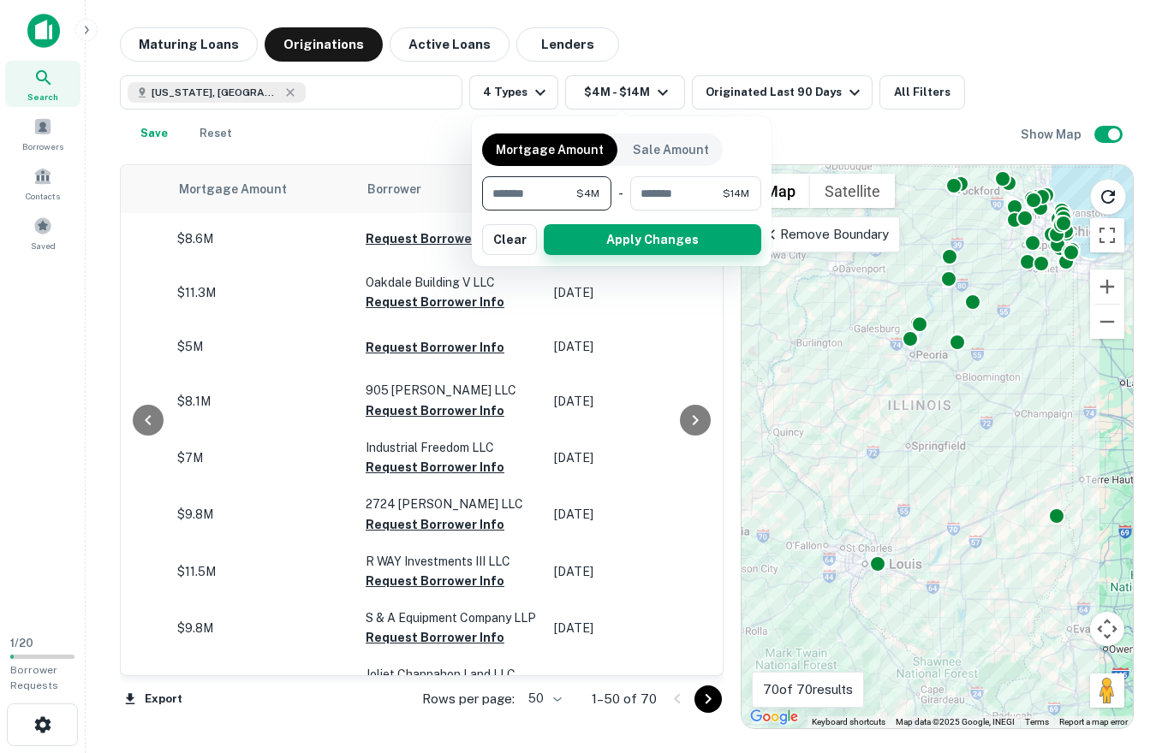
click at [586, 231] on button "Apply Changes" at bounding box center [652, 239] width 217 height 31
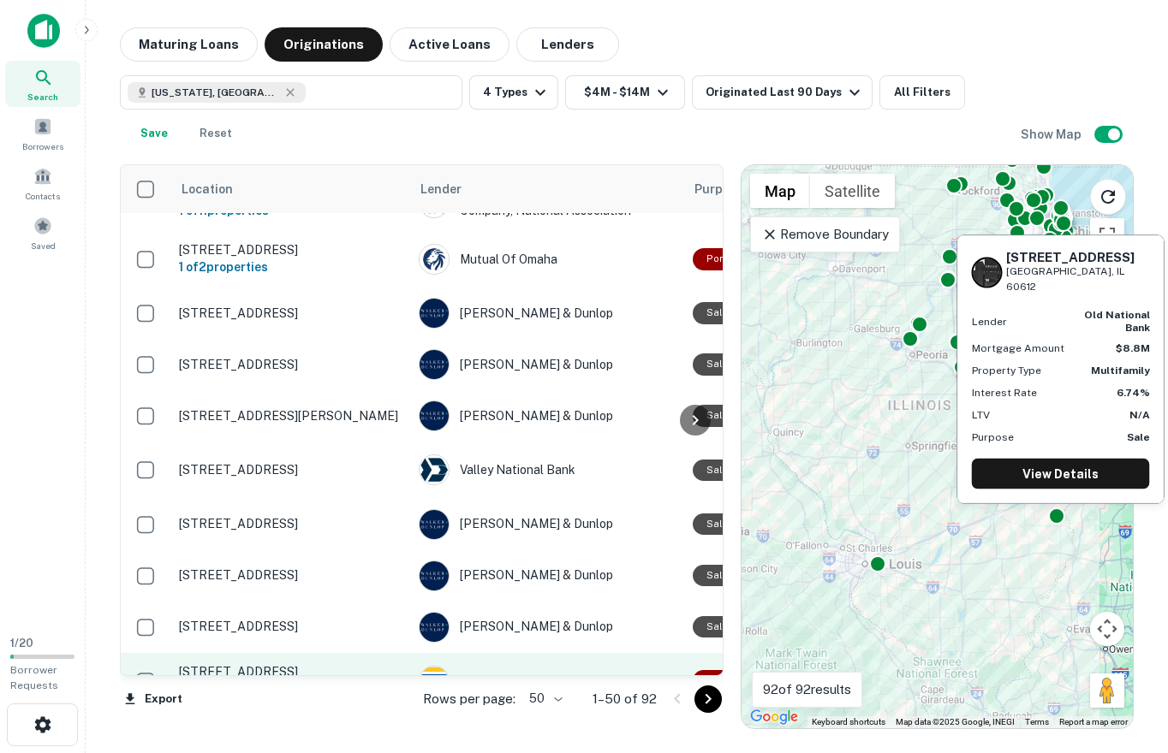
scroll to position [2385, 19]
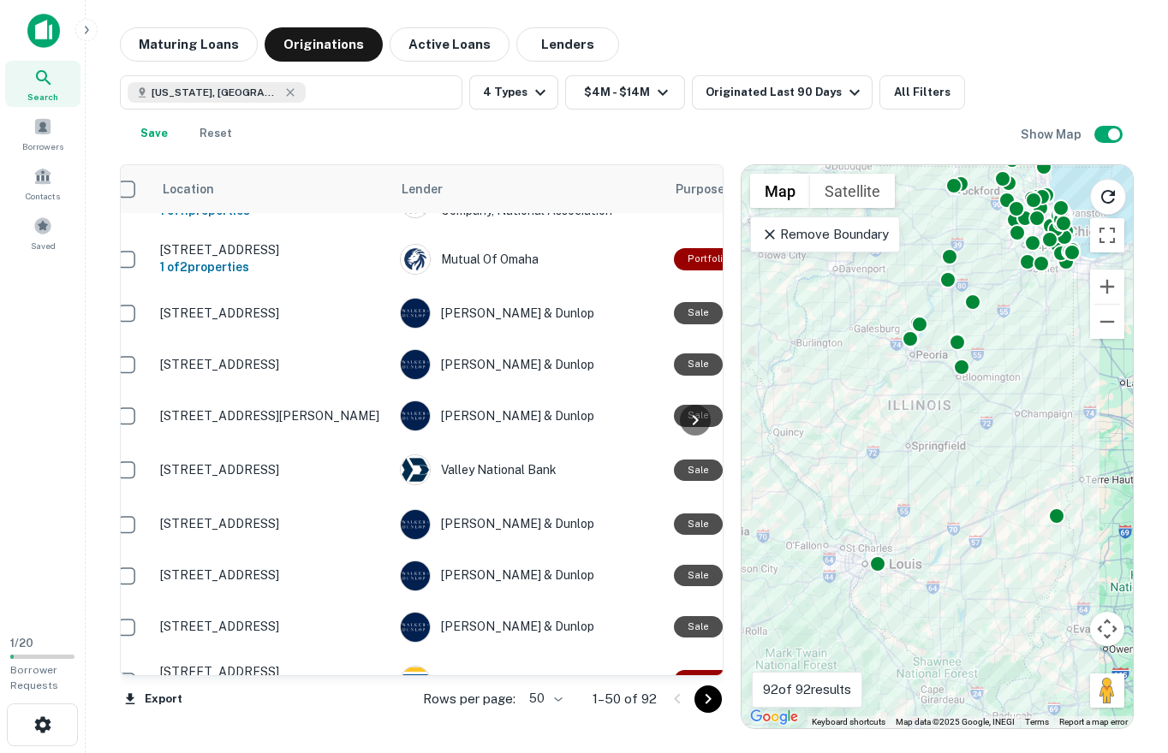
click at [709, 700] on icon "Go to next page" at bounding box center [708, 699] width 6 height 10
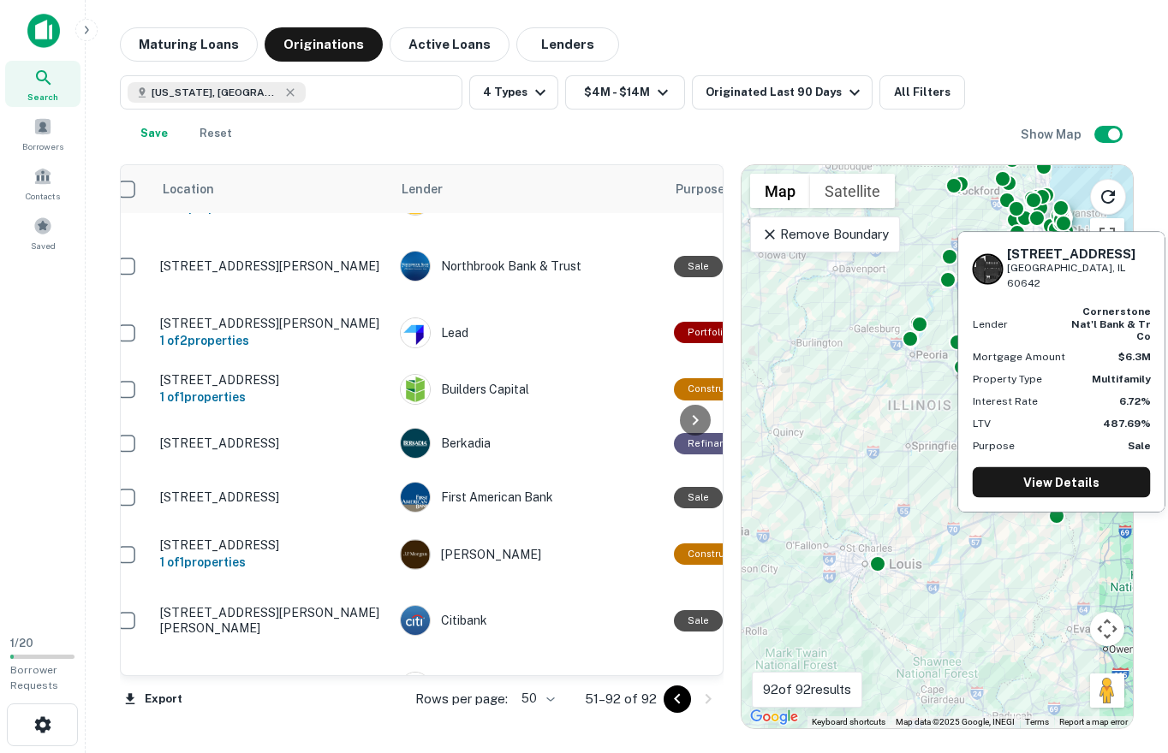
scroll to position [667, 19]
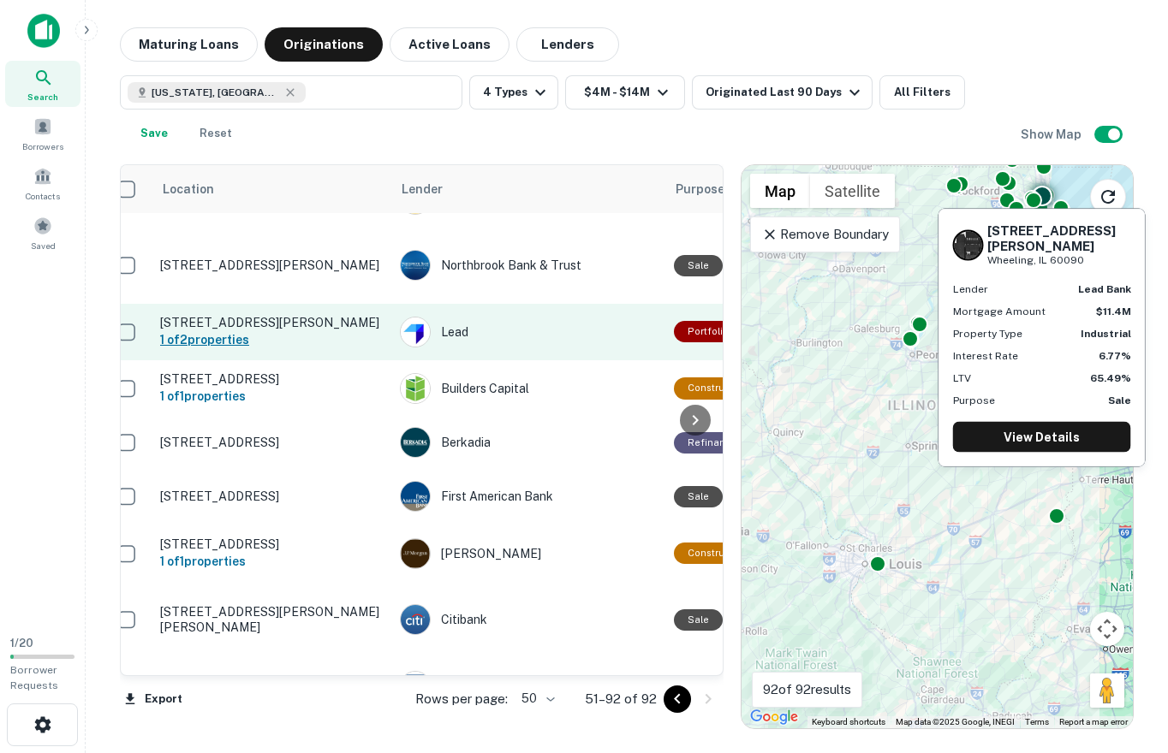
click at [246, 330] on h6 "1 of 2 properties" at bounding box center [271, 339] width 223 height 19
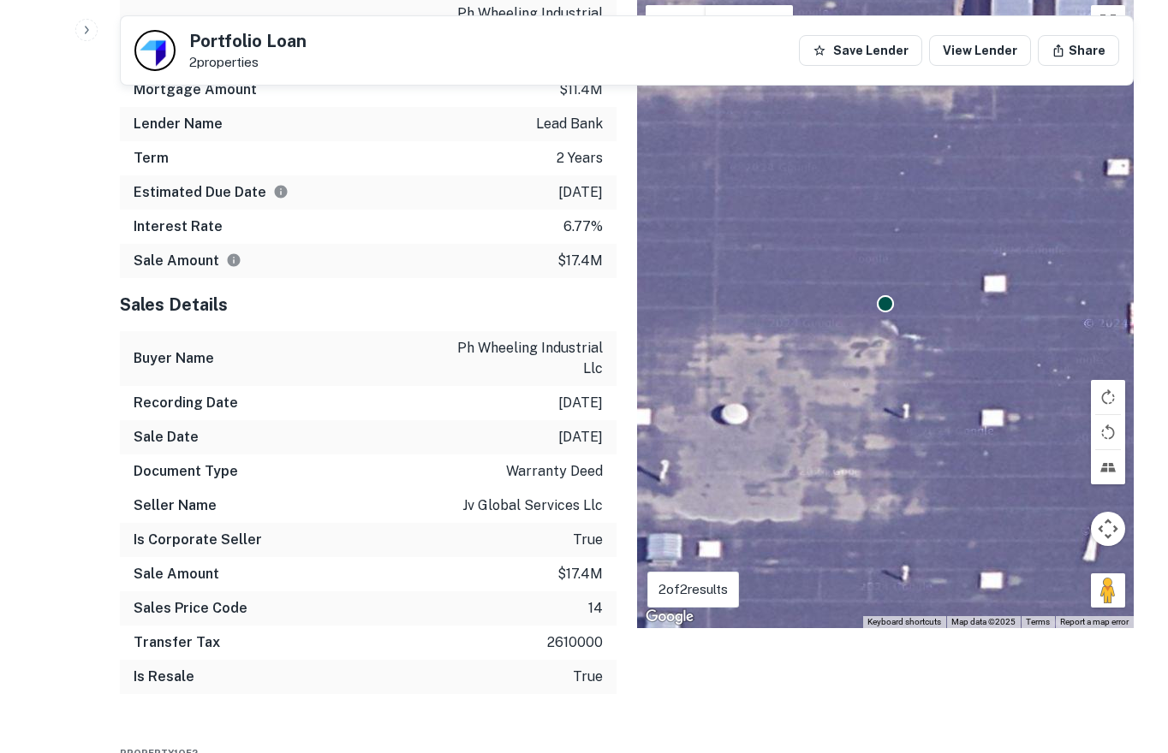
scroll to position [929, 0]
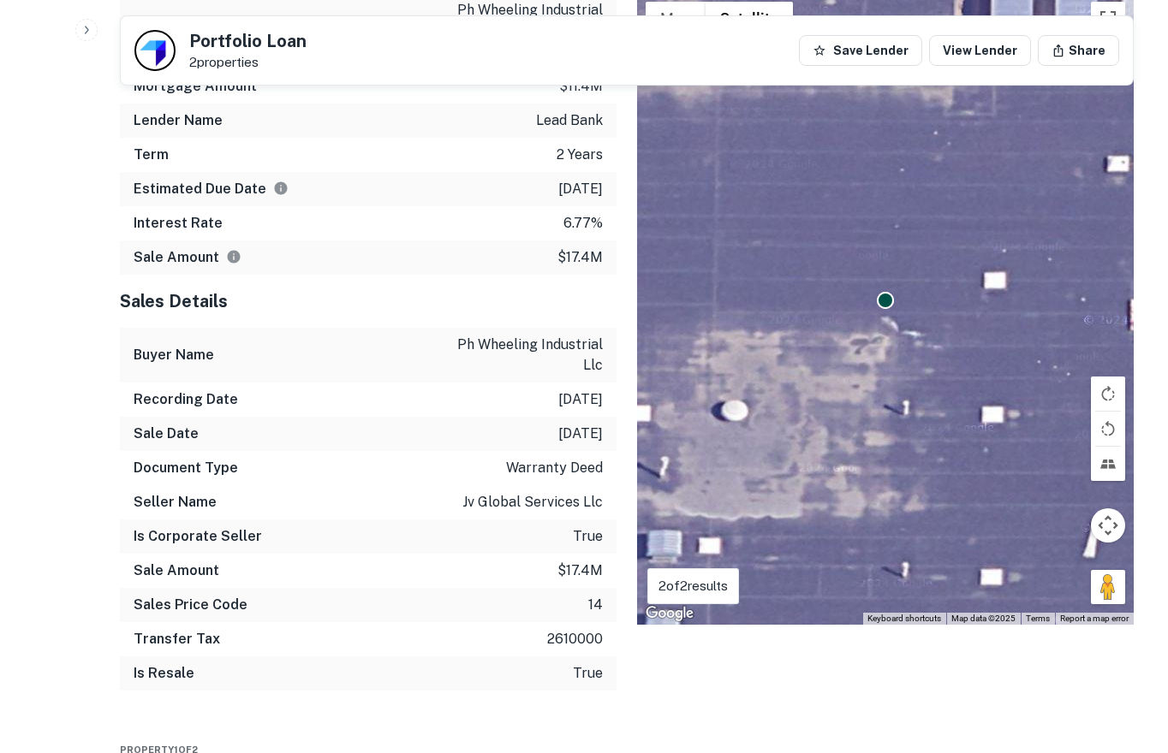
click at [528, 507] on p "jv global services llc" at bounding box center [532, 502] width 140 height 21
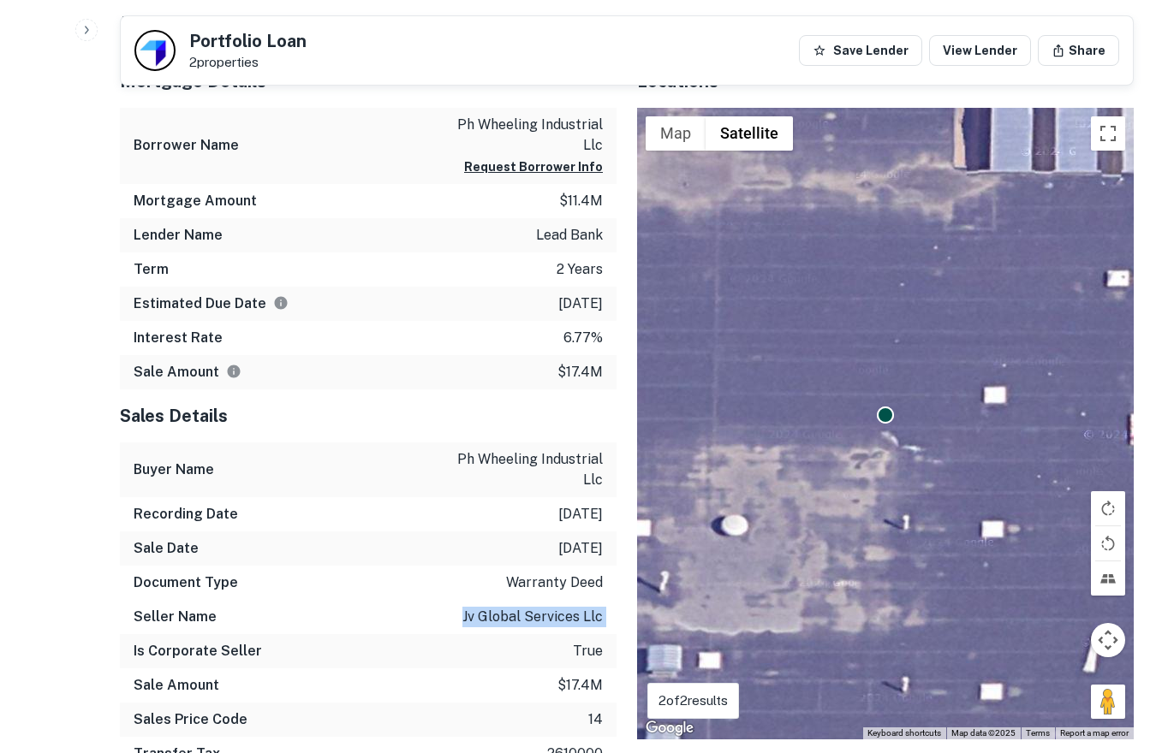
scroll to position [815, 0]
click at [222, 61] on p "2 properties" at bounding box center [247, 62] width 117 height 15
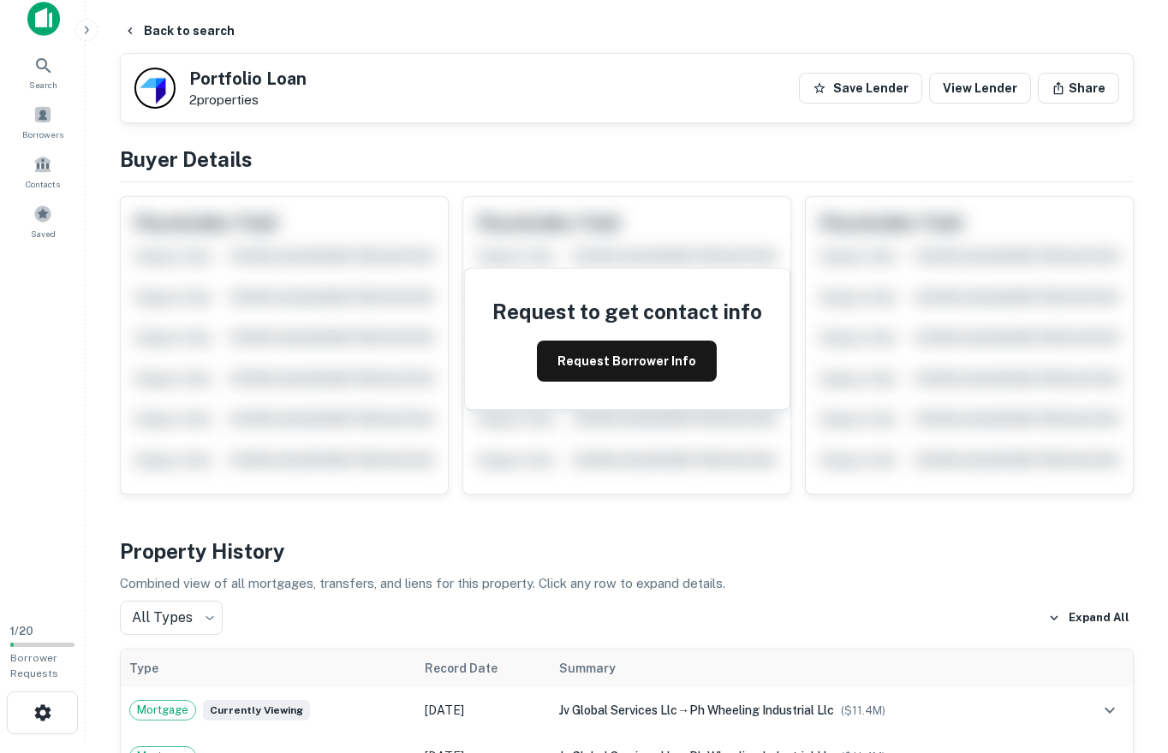
scroll to position [0, 0]
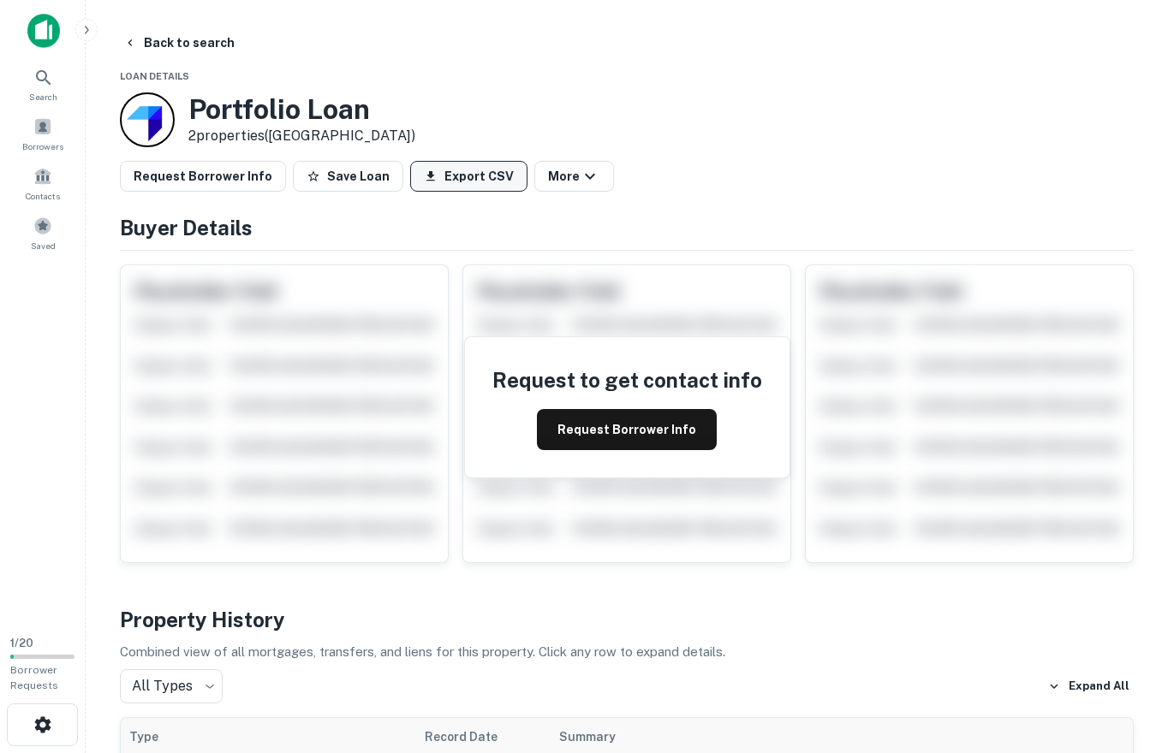
click at [472, 186] on button "Export CSV" at bounding box center [468, 176] width 117 height 31
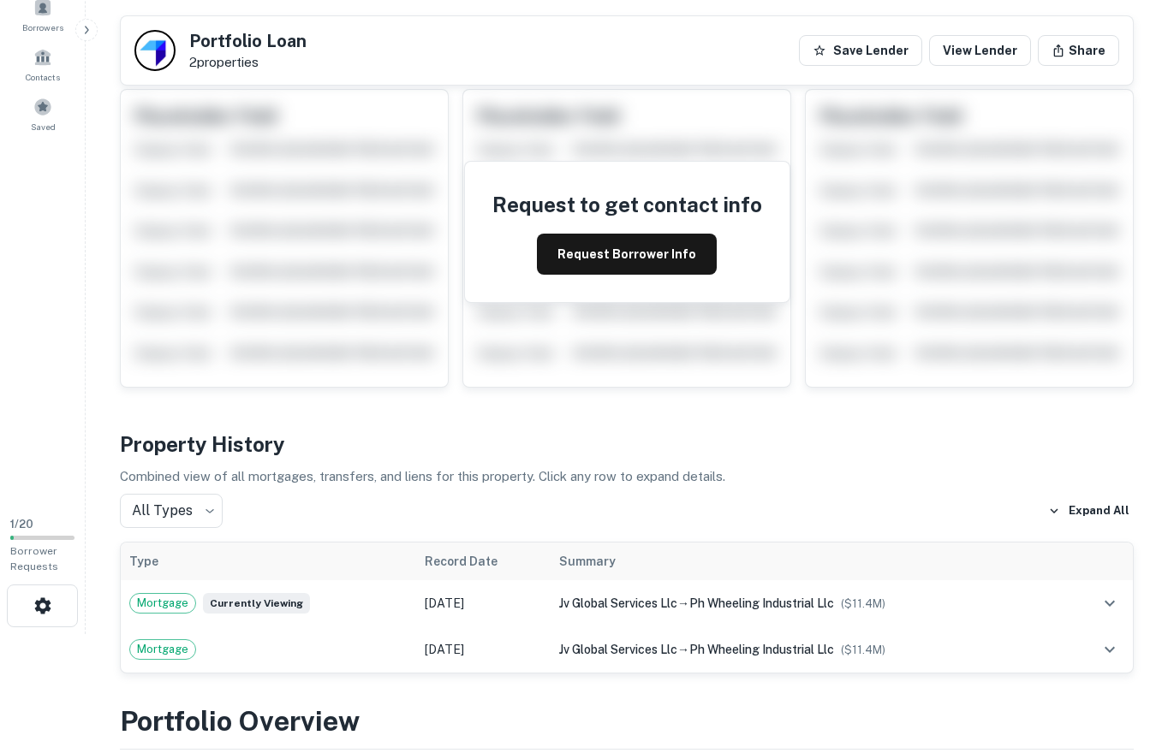
scroll to position [112, 0]
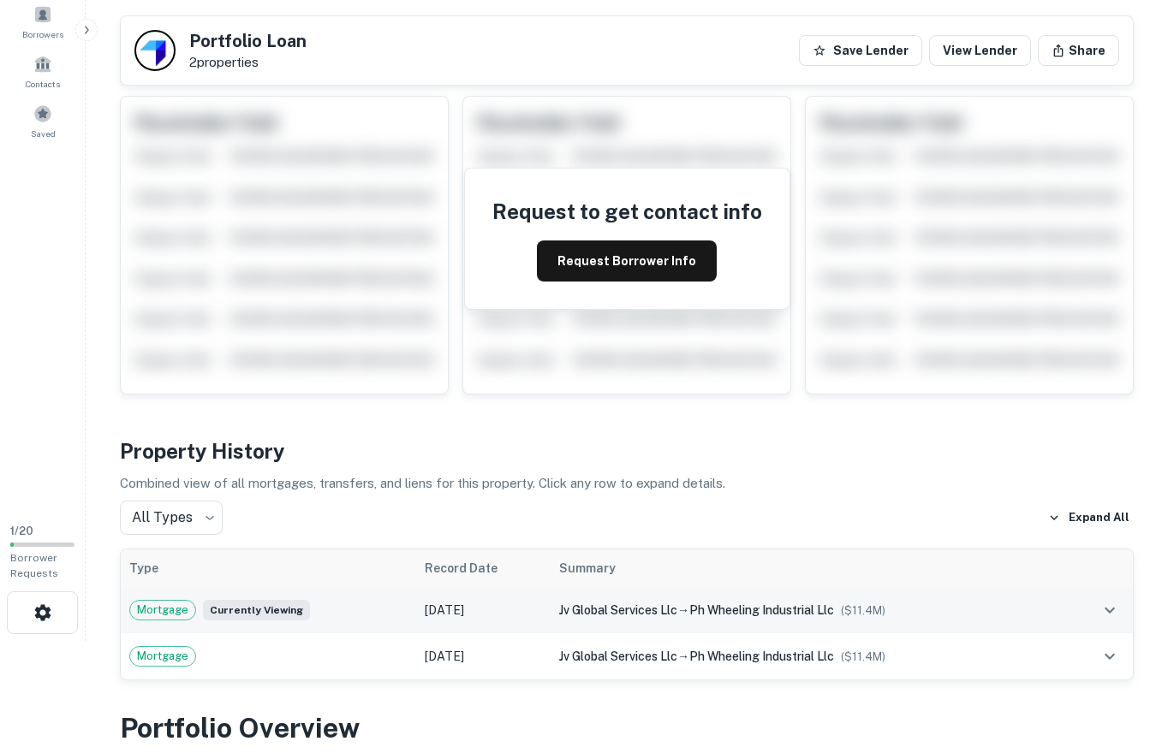
click at [550, 601] on td "jv global services llc → ph wheeling industrial llc ($ 11.4M )" at bounding box center [806, 610] width 513 height 46
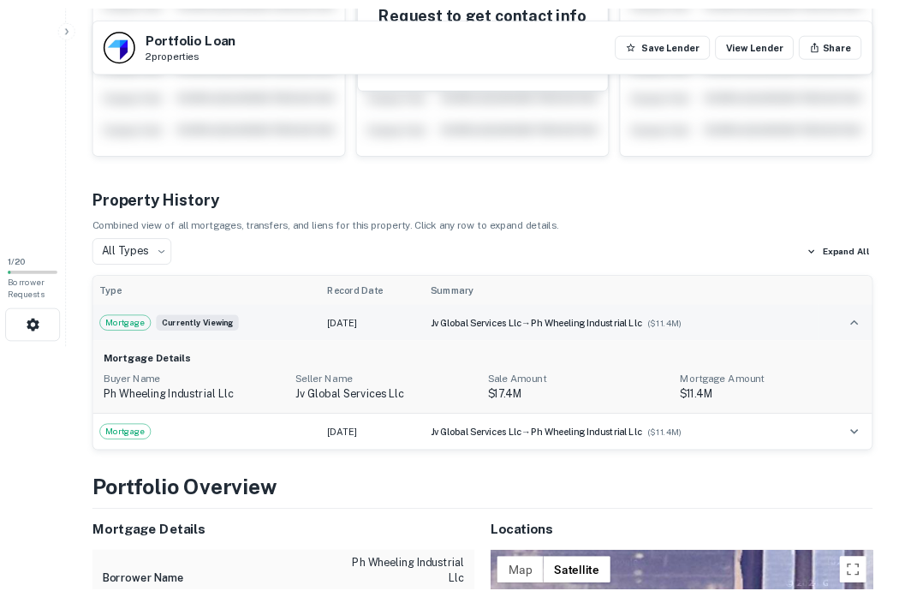
scroll to position [0, 0]
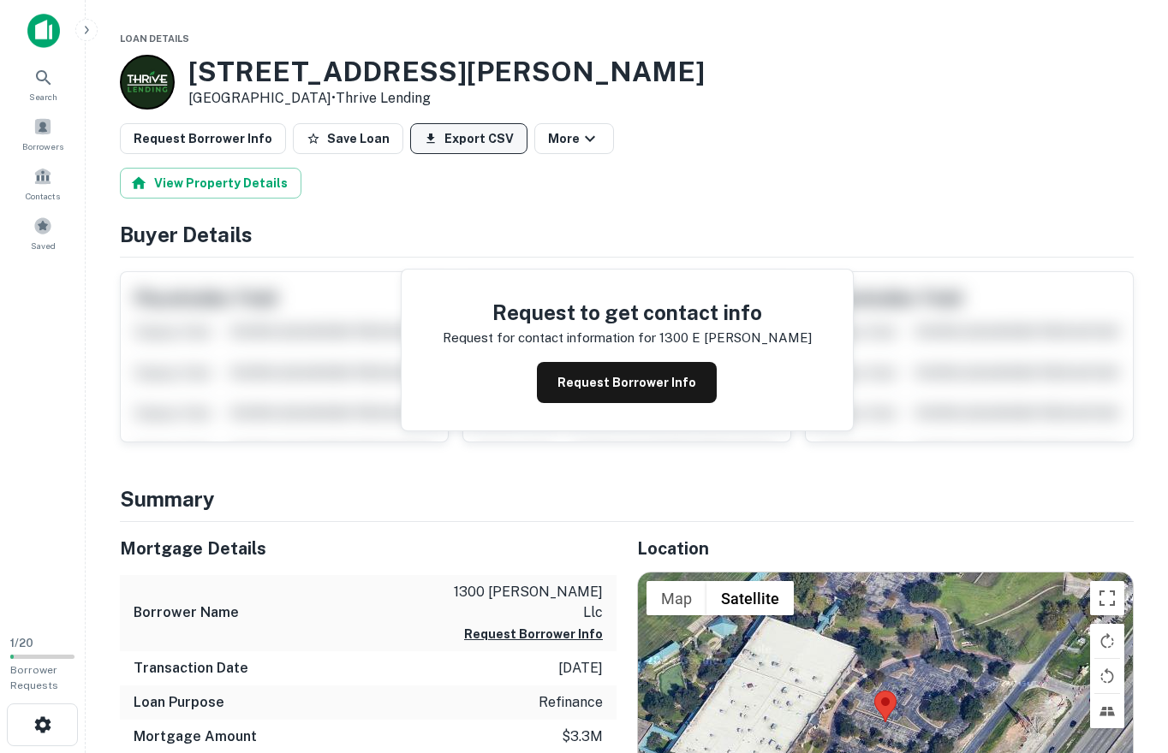
click at [439, 134] on button "Export CSV" at bounding box center [468, 138] width 117 height 31
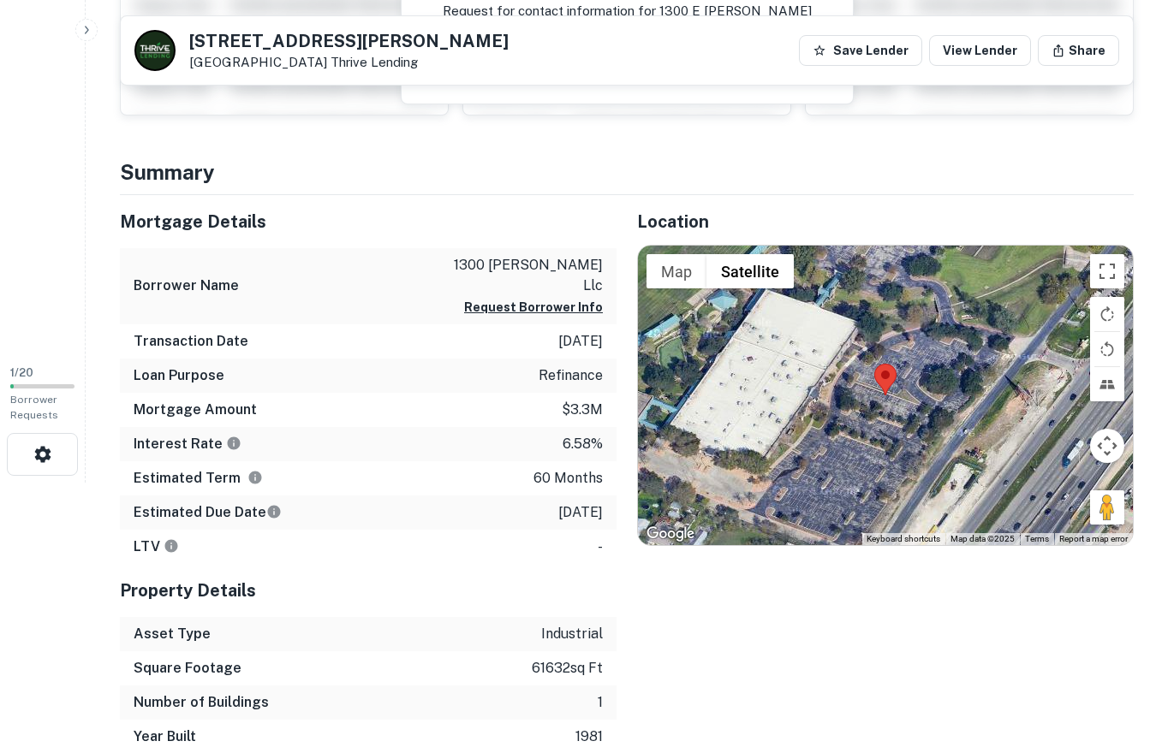
scroll to position [266, 0]
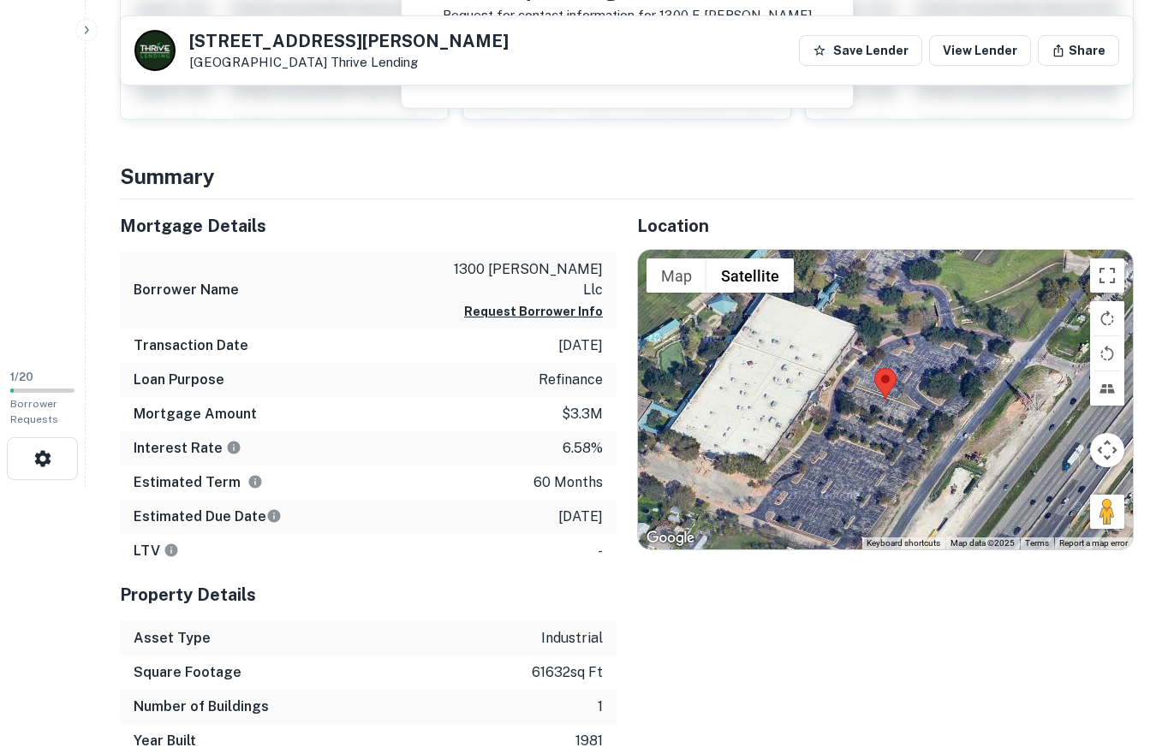
drag, startPoint x: 888, startPoint y: 687, endPoint x: 932, endPoint y: 697, distance: 45.5
click at [932, 697] on div "Location ← Move left → Move right ↑ Move up ↓ Move down + Zoom in - Zoom out Ho…" at bounding box center [874, 478] width 517 height 559
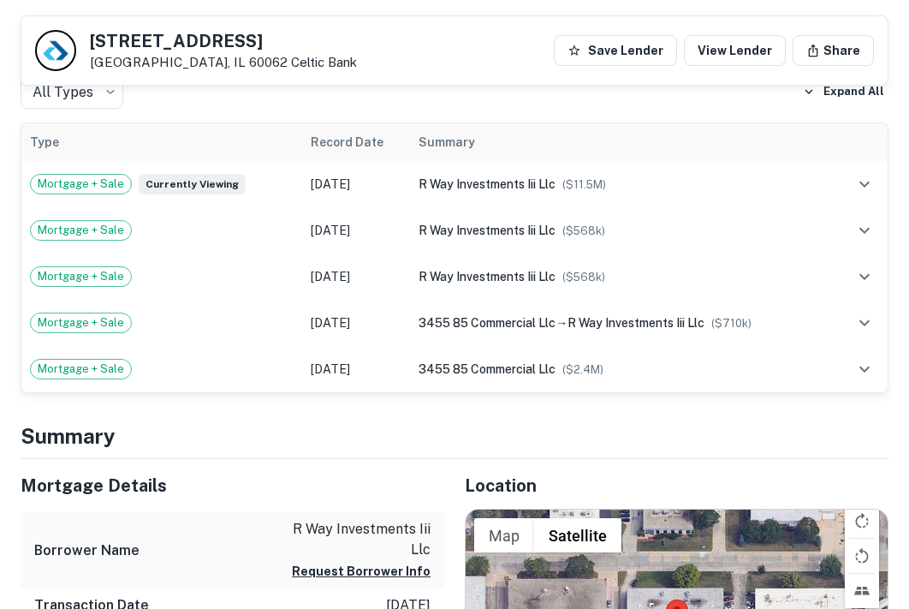
scroll to position [701, 0]
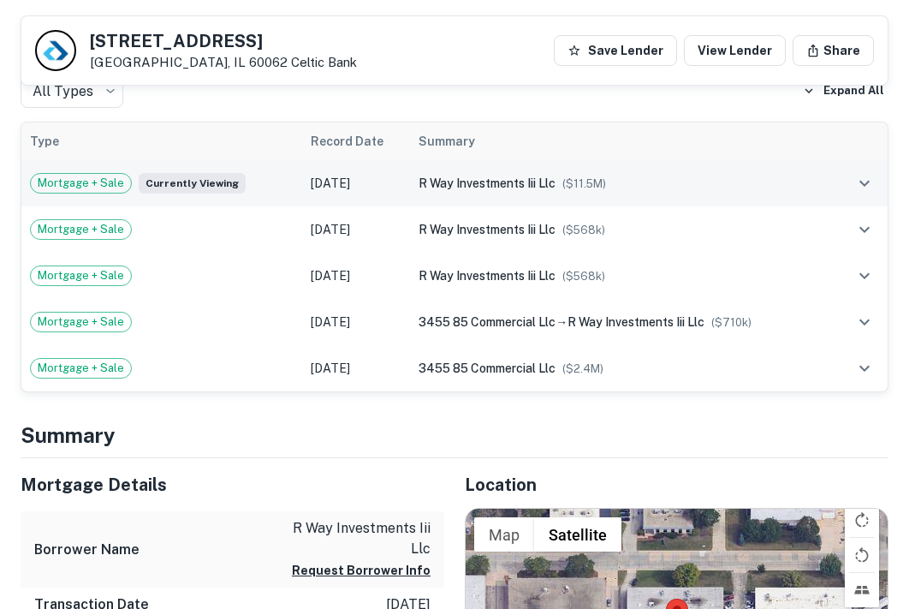
click at [238, 172] on td "Mortgage + Sale Currently viewing" at bounding box center [161, 183] width 281 height 46
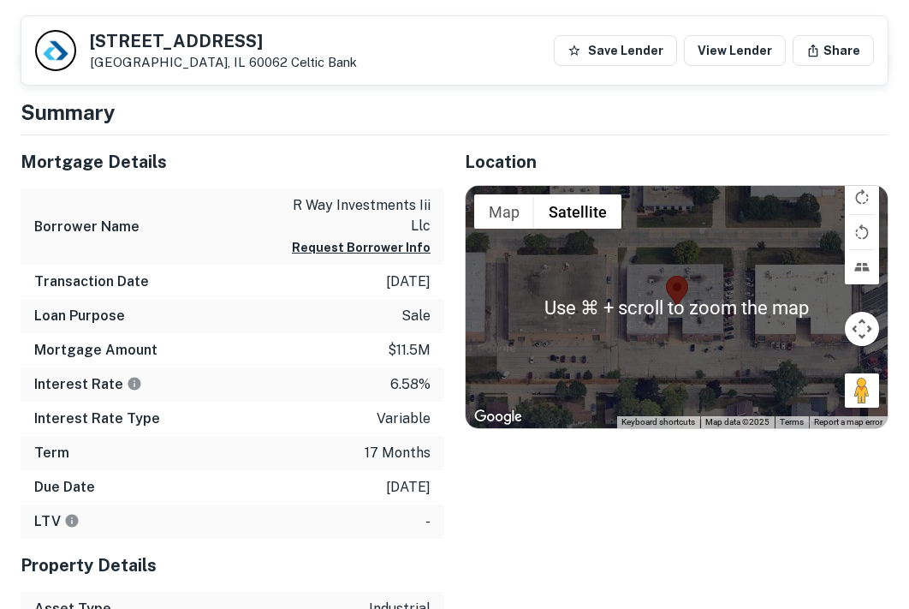
scroll to position [1109, 0]
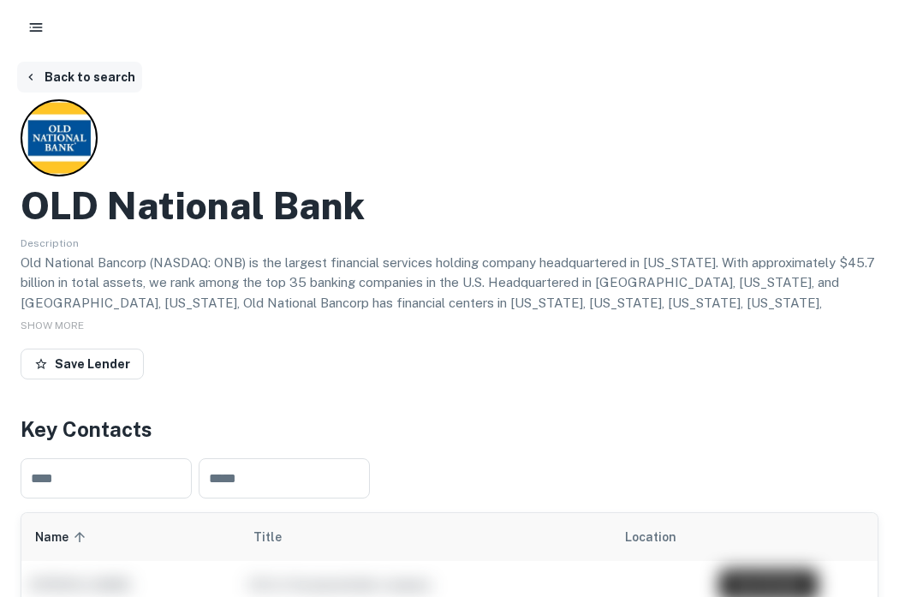
click at [67, 90] on button "Back to search" at bounding box center [79, 77] width 125 height 31
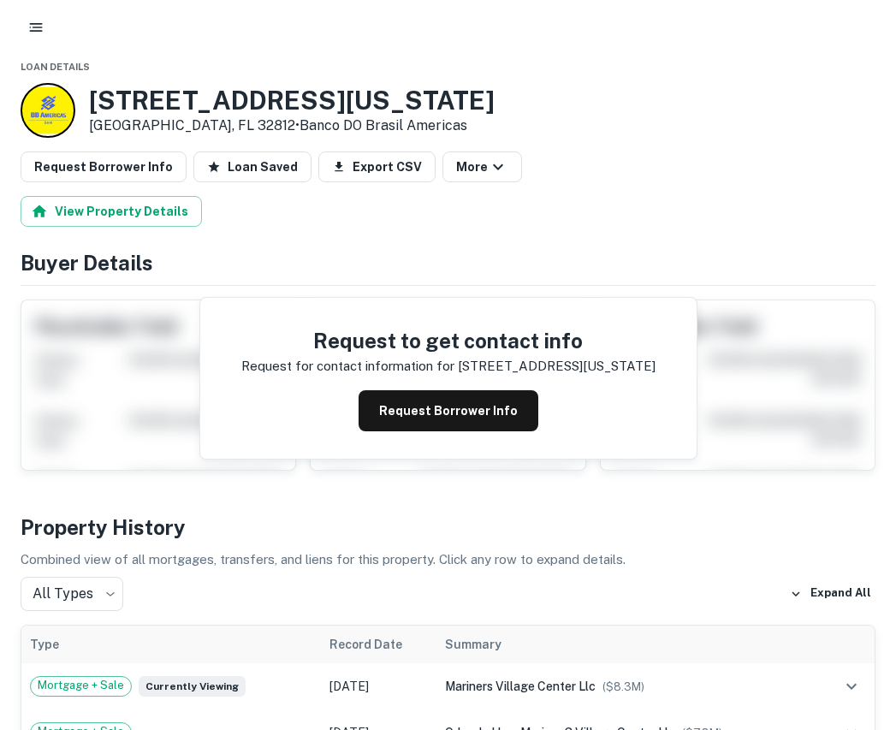
scroll to position [42, 0]
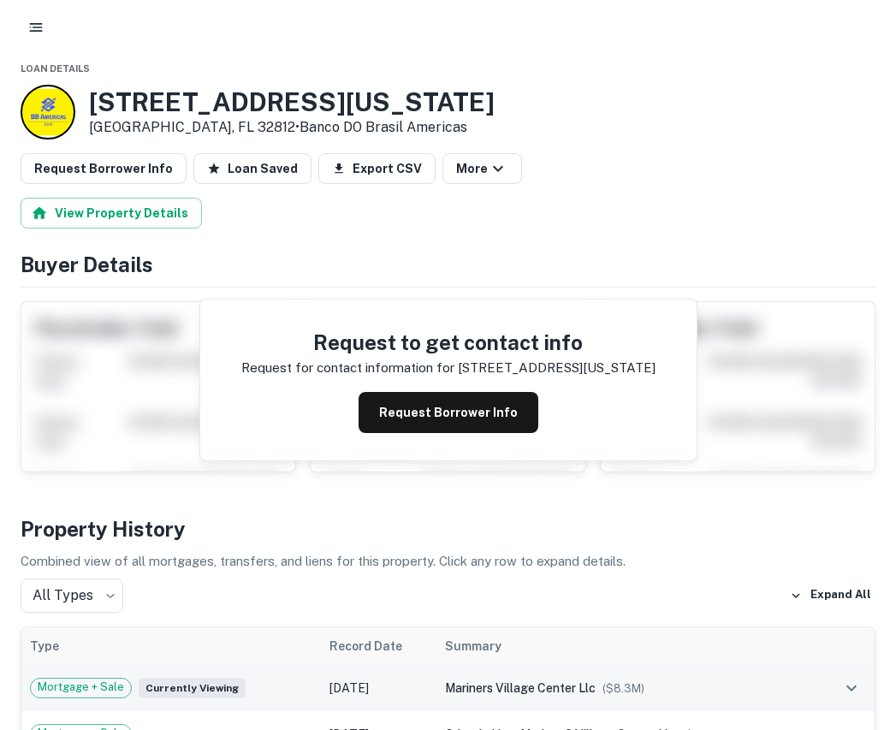
click at [556, 695] on div "mariners village center llc ($ 8.3M )" at bounding box center [626, 688] width 362 height 19
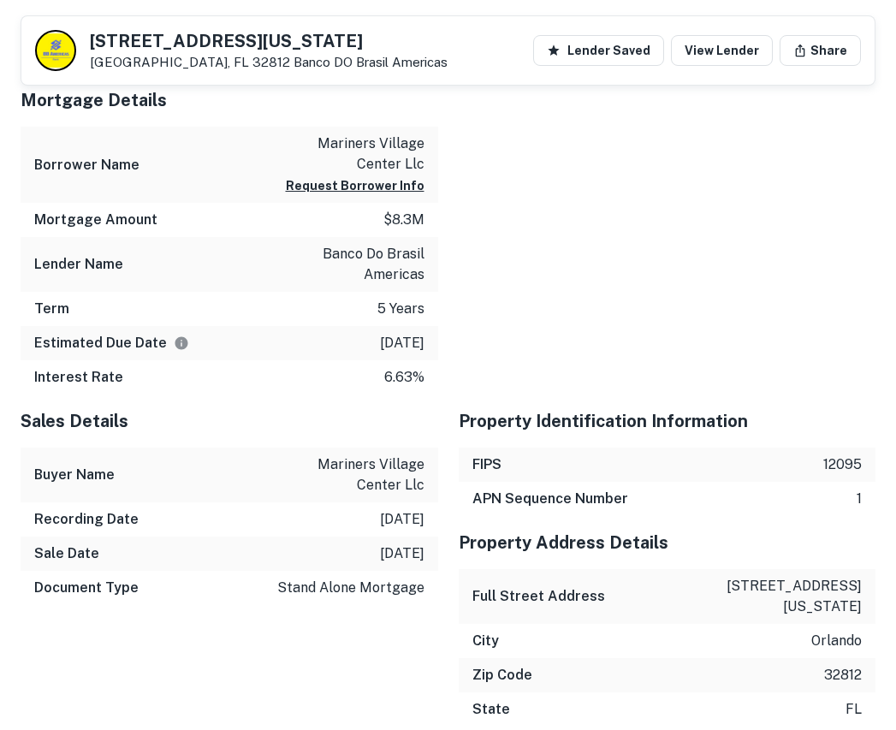
scroll to position [1470, 0]
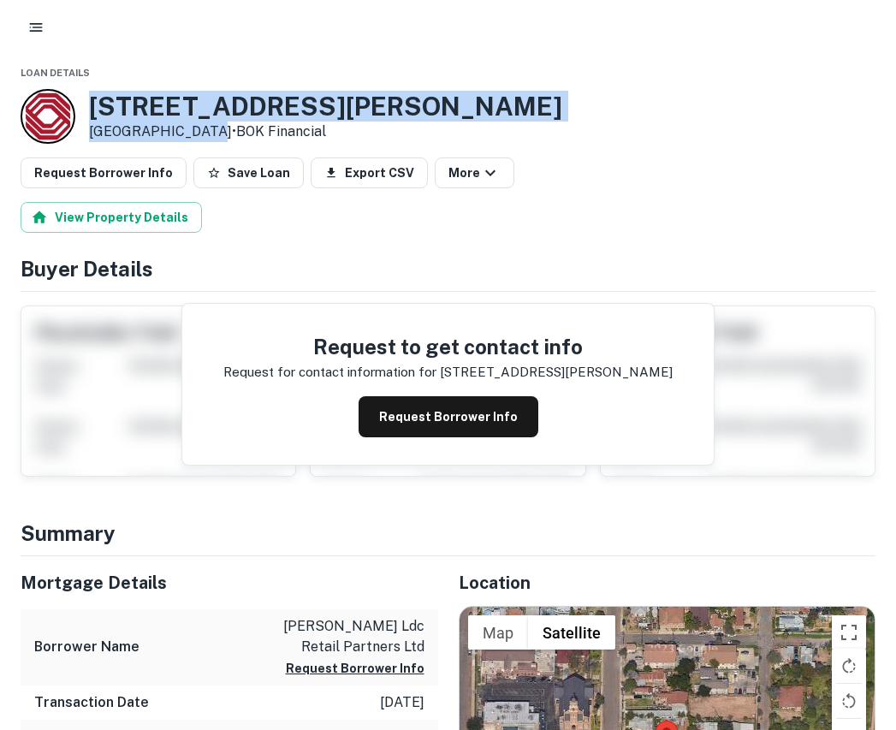
drag, startPoint x: 87, startPoint y: 95, endPoint x: 200, endPoint y: 133, distance: 119.1
click at [200, 133] on div "600 Matamoros St Laredo, TX 78040 • BOK Financial" at bounding box center [292, 116] width 542 height 55
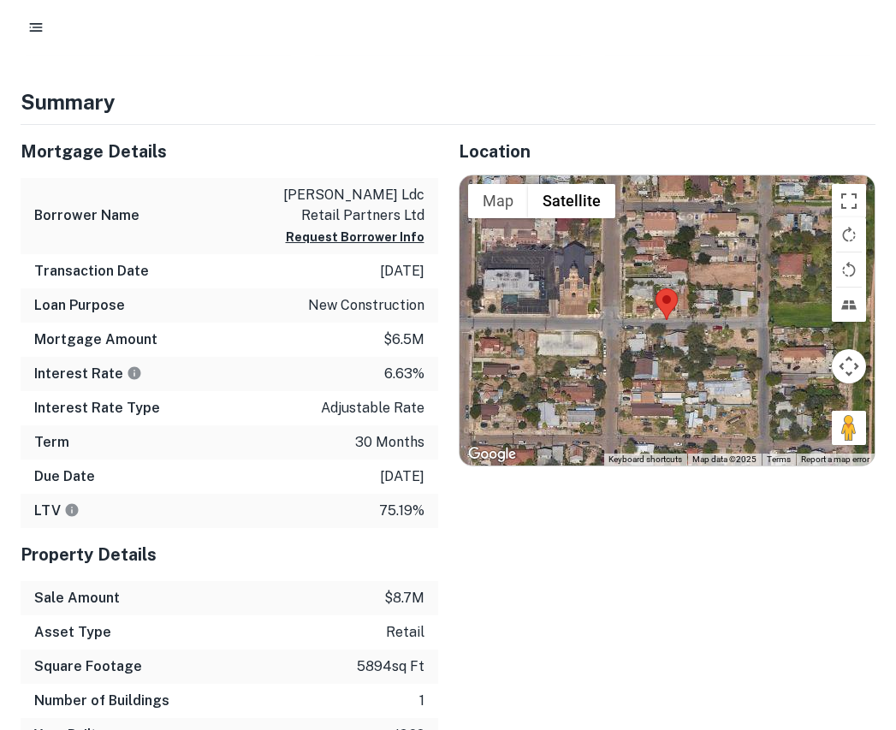
scroll to position [458, 0]
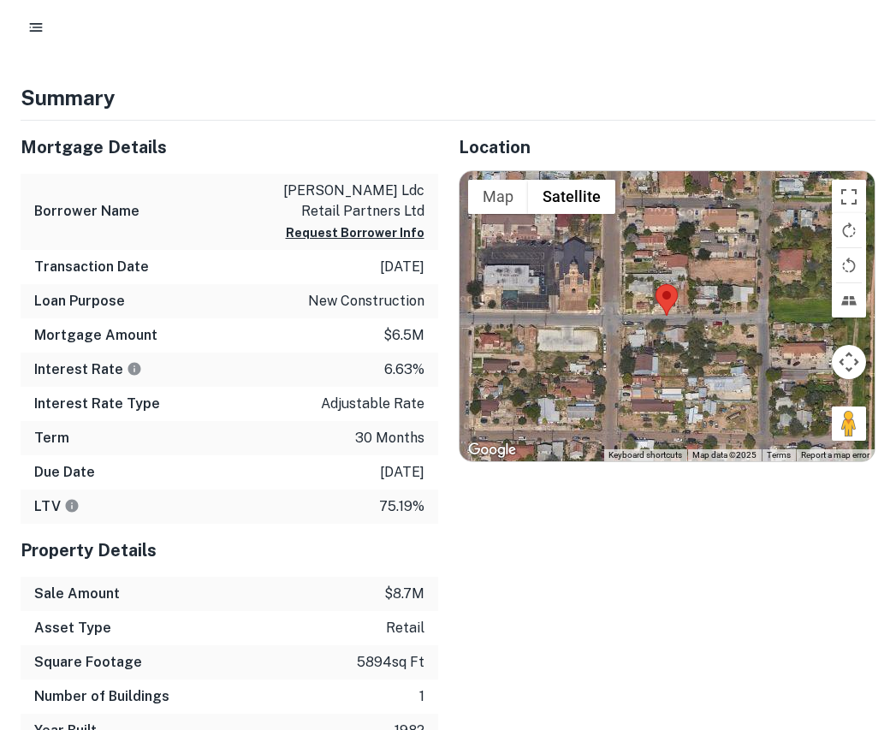
click at [564, 366] on div at bounding box center [668, 316] width 416 height 290
click at [569, 443] on div "Location ← Move left → Move right ↑ Move up ↓ Move down + Zoom in - Zoom out Ho…" at bounding box center [657, 435] width 438 height 628
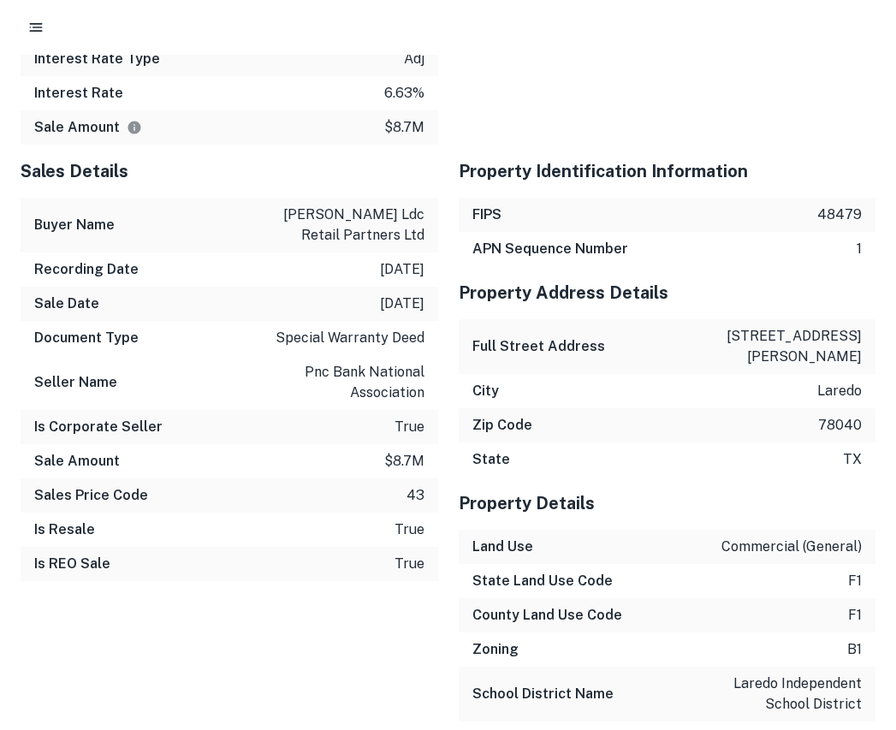
scroll to position [1571, 0]
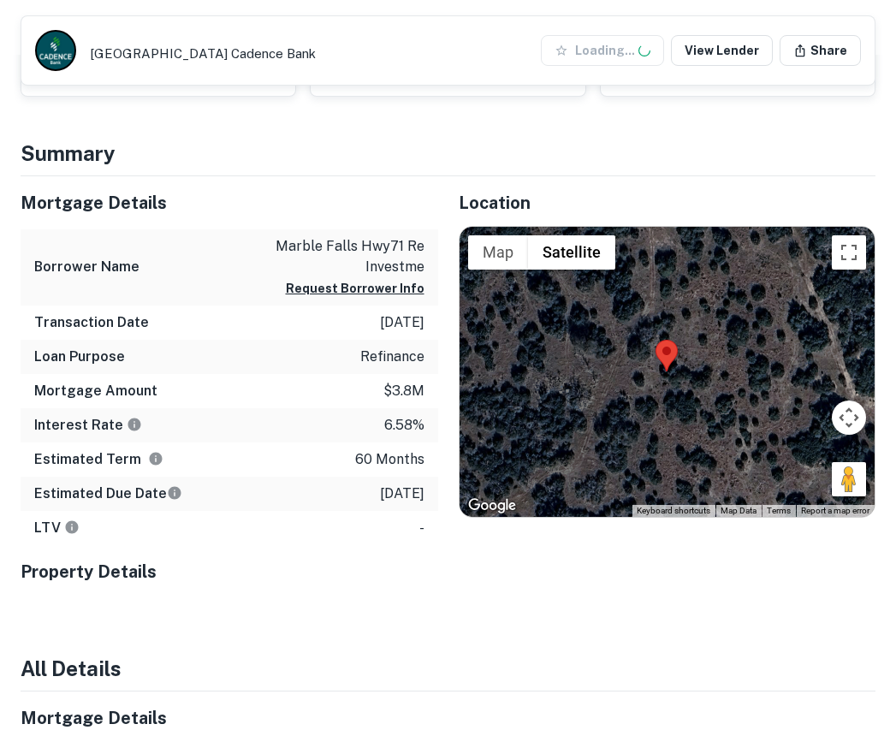
scroll to position [642, 0]
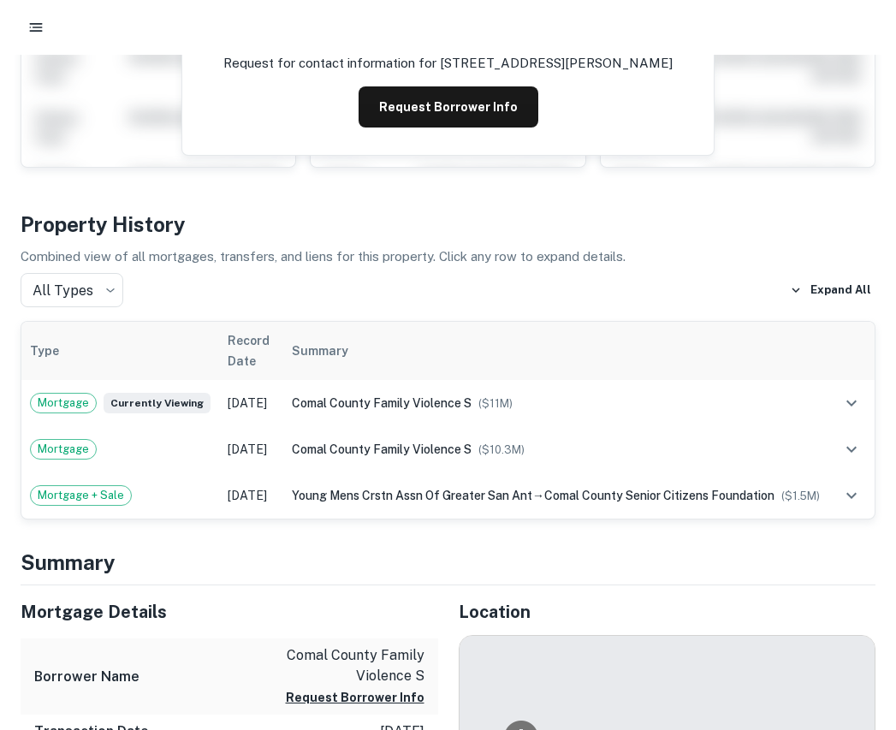
scroll to position [414, 0]
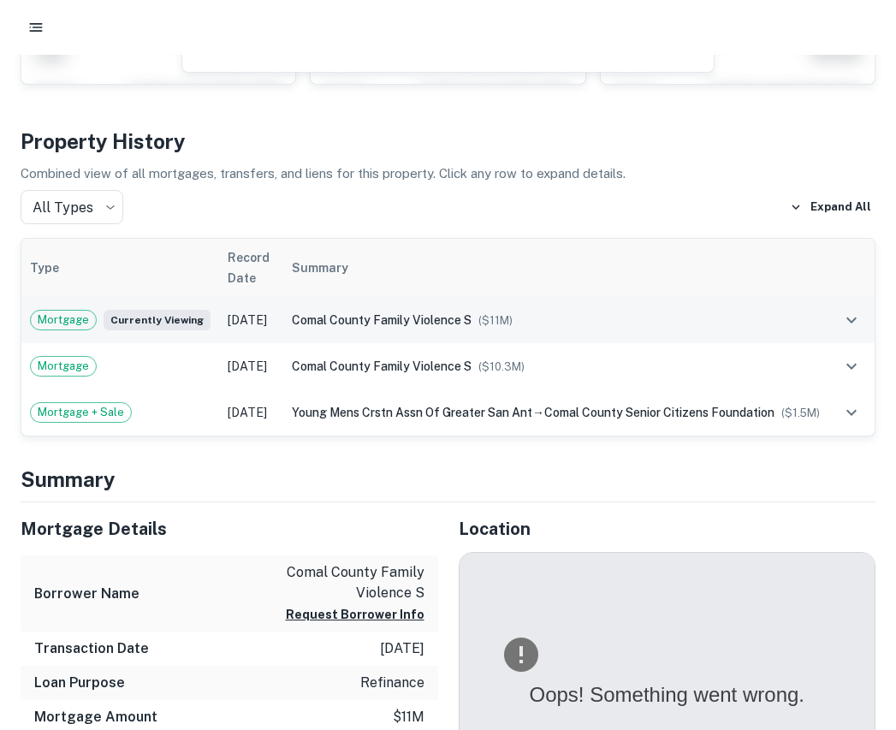
click at [502, 314] on span "($ 11M )" at bounding box center [496, 320] width 34 height 13
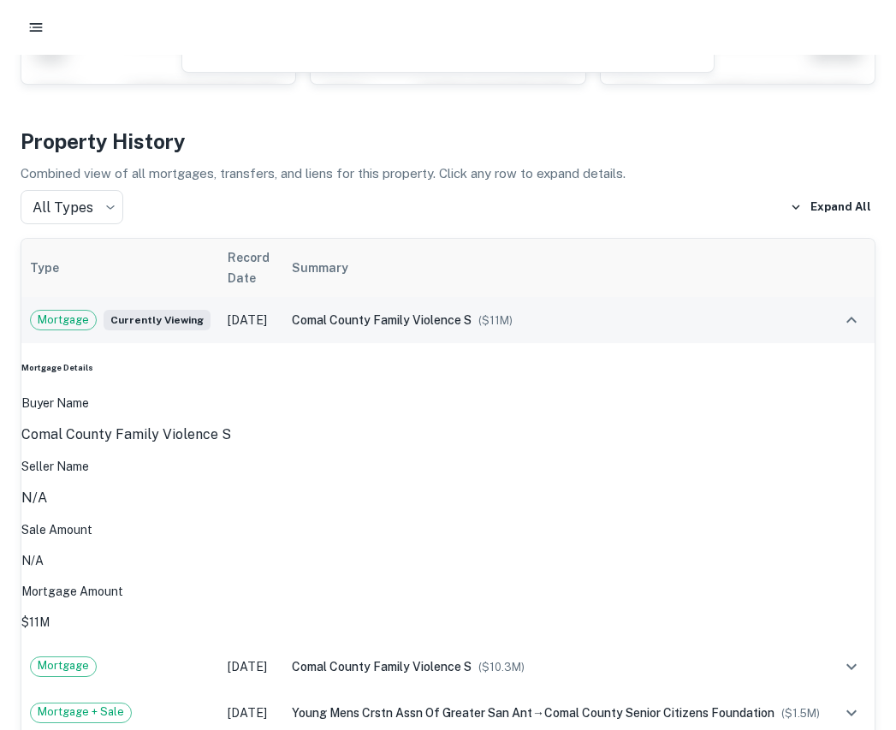
click at [502, 314] on span "($ 11M )" at bounding box center [496, 320] width 34 height 13
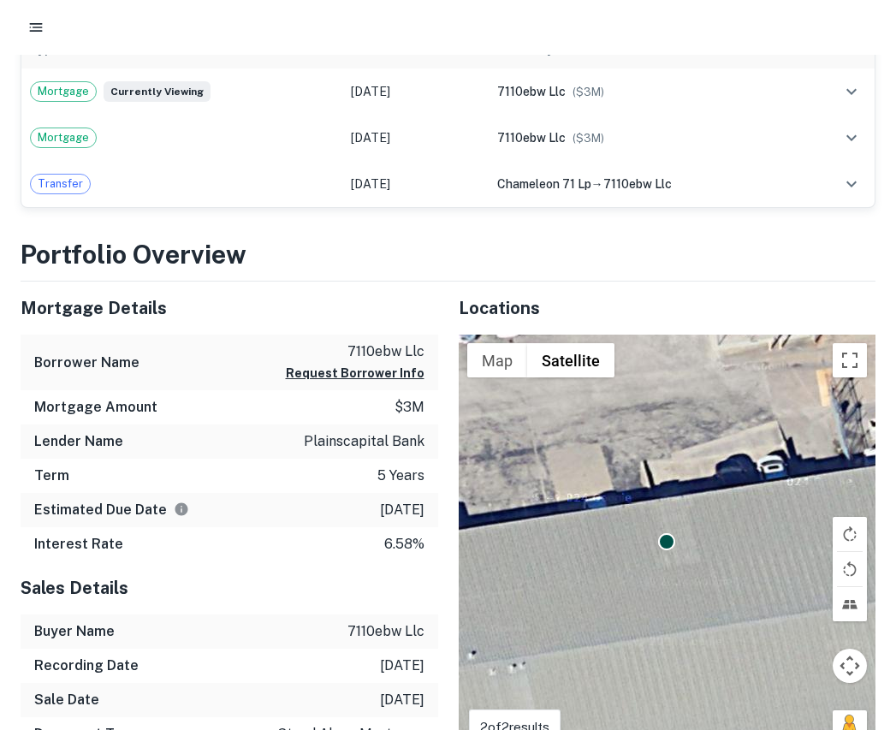
scroll to position [626, 0]
